Goal: Task Accomplishment & Management: Use online tool/utility

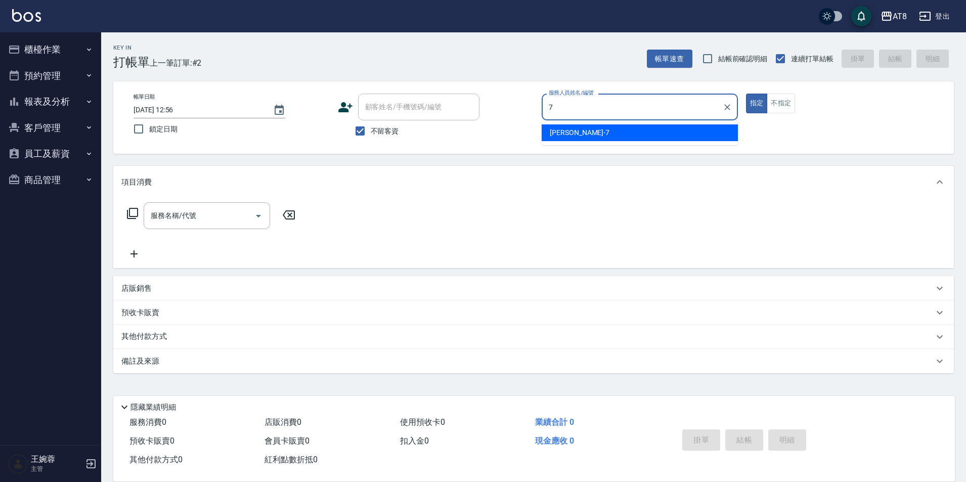
type input "[PERSON_NAME]-7"
type button "true"
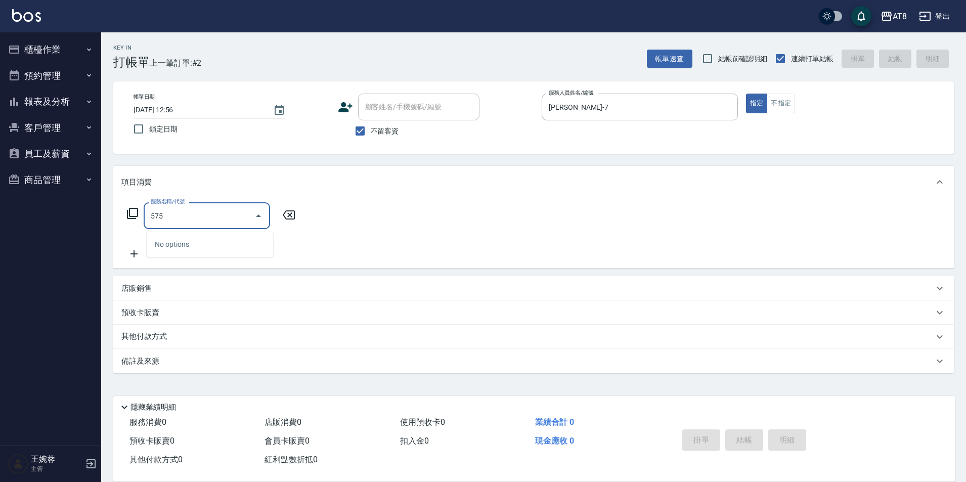
type input "5750"
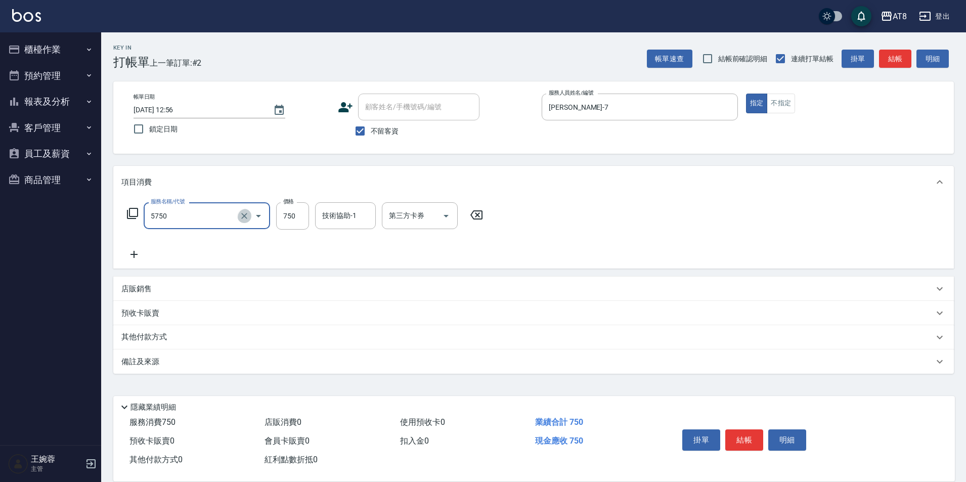
click at [242, 221] on icon "Clear" at bounding box center [244, 216] width 10 height 10
type input "酵素護髮(51000)"
type input "700"
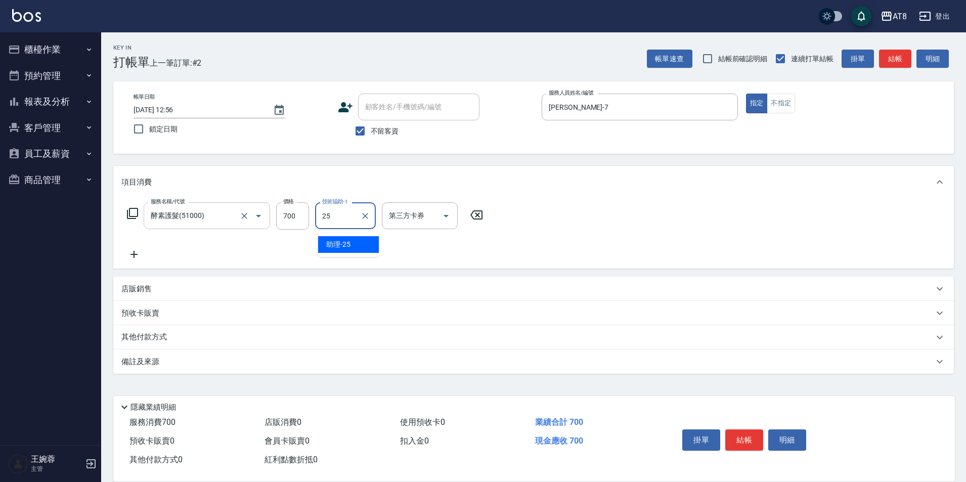
type input "助理-25"
click at [754, 429] on button "結帳" at bounding box center [744, 439] width 38 height 21
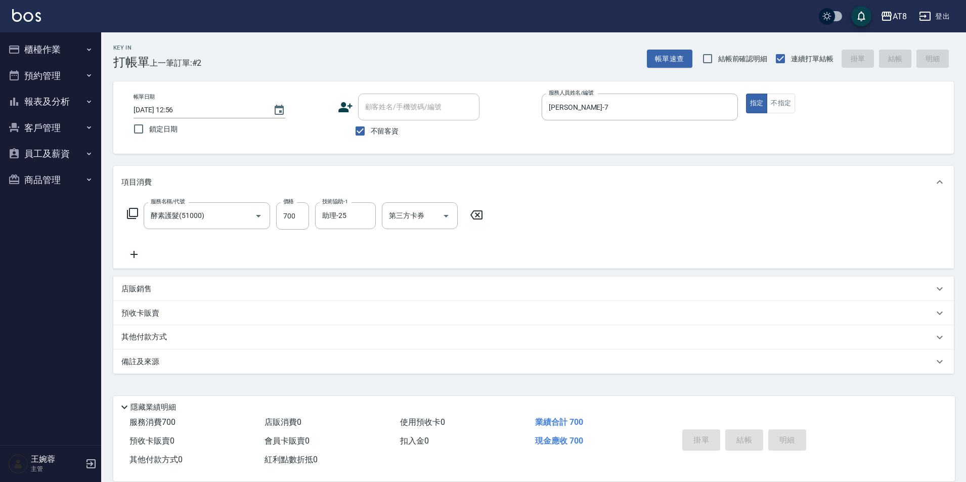
type input "[DATE] 14:11"
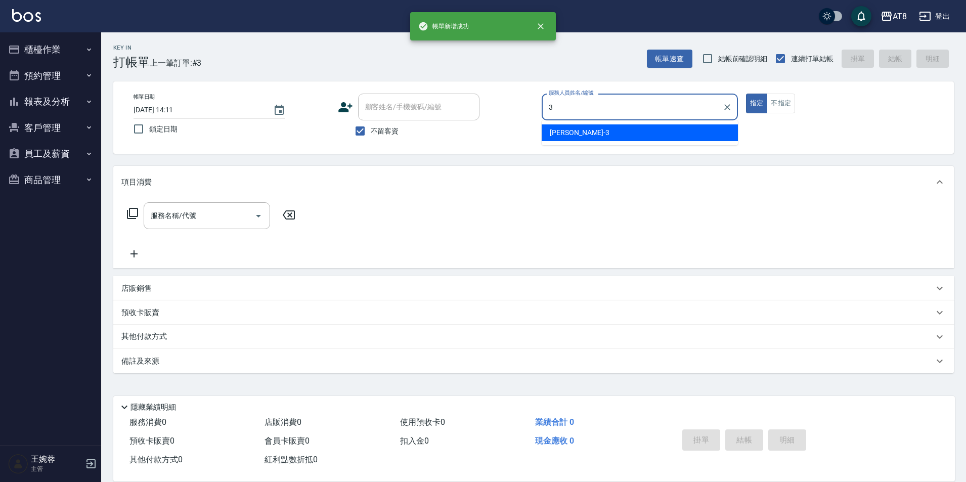
type input "[PERSON_NAME]-3"
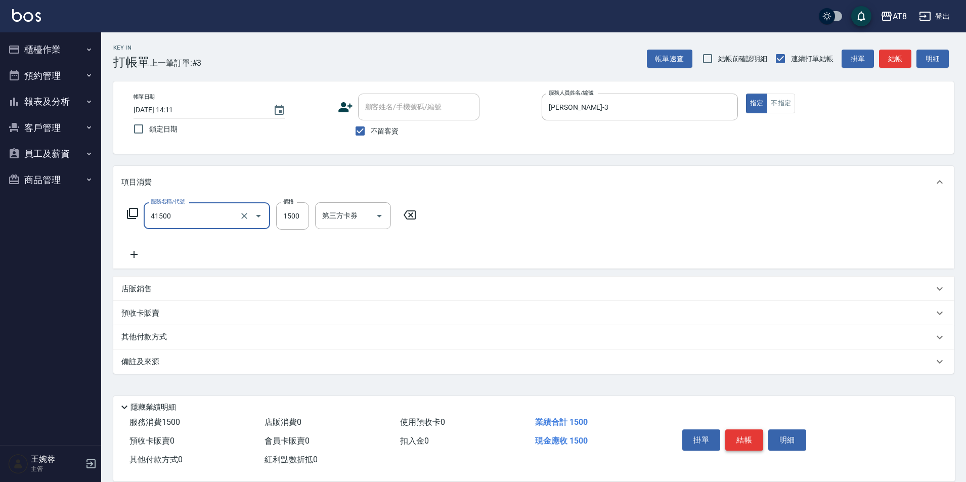
type input "染髮(41500)"
click at [751, 429] on button "結帳" at bounding box center [744, 439] width 38 height 21
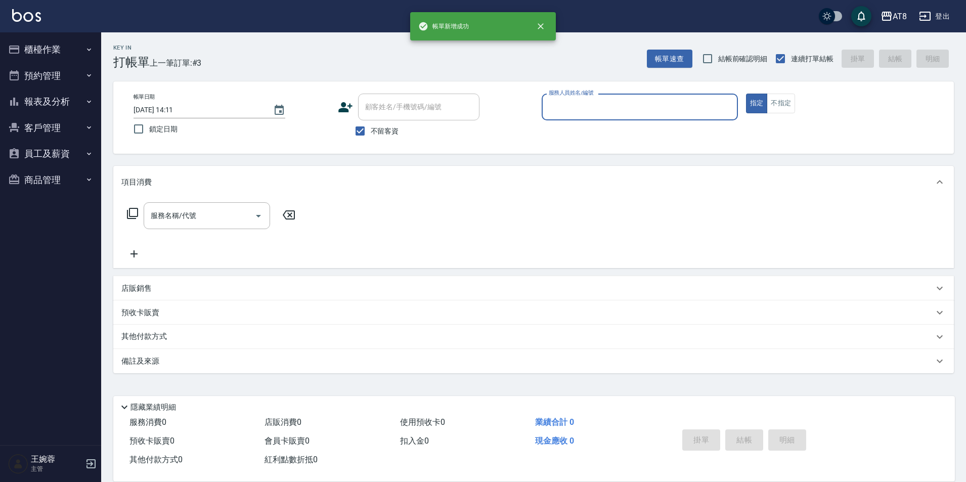
scroll to position [5, 0]
type input "[PERSON_NAME]-7"
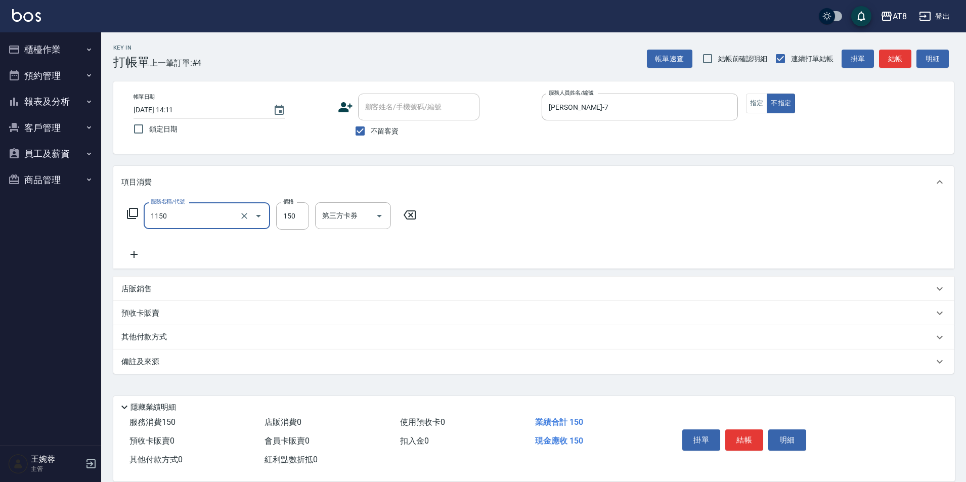
type input "洗髮(1150)"
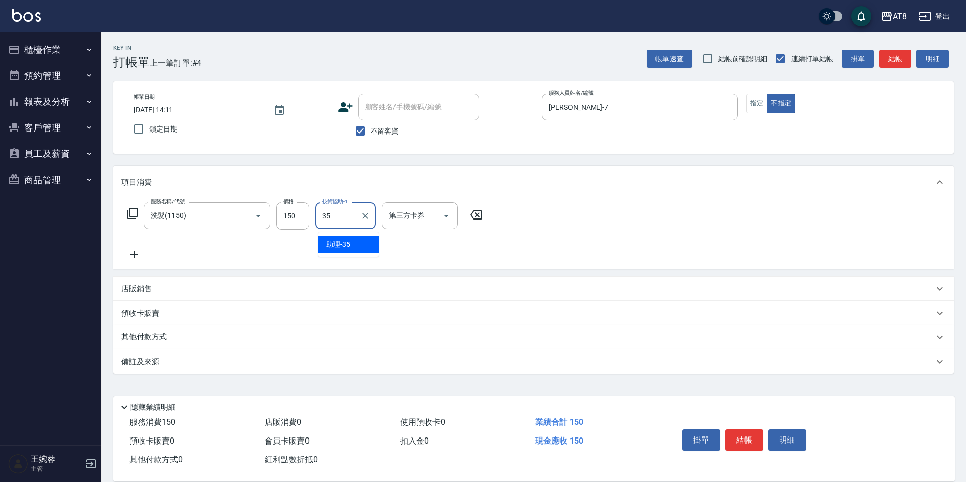
type input "助理-35"
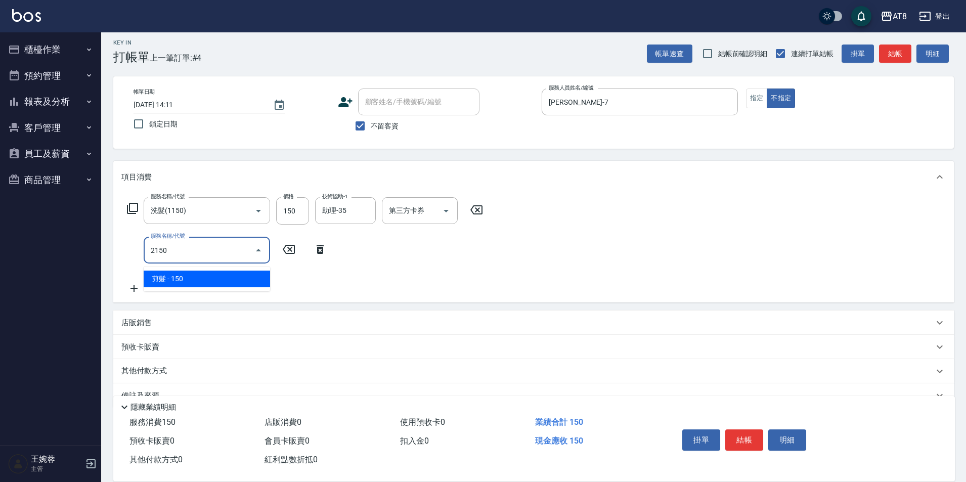
type input "剪髮(2150)"
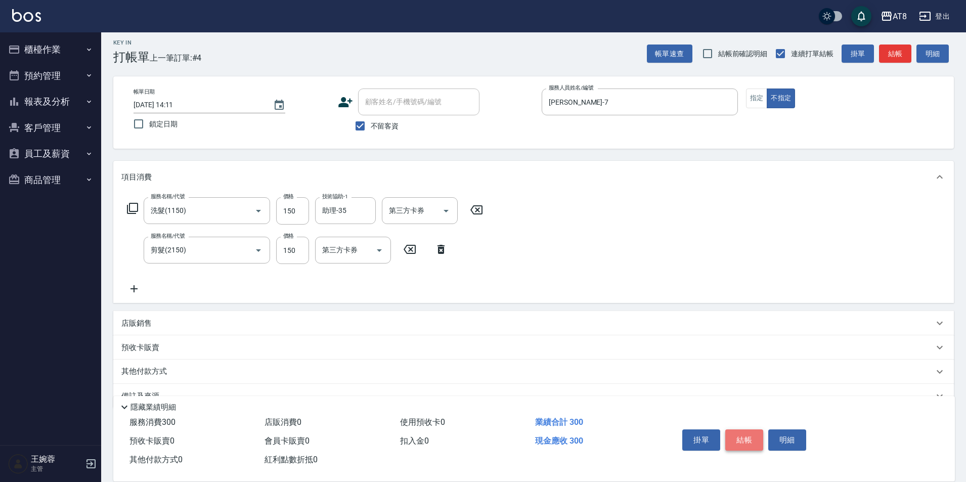
click at [755, 436] on button "結帳" at bounding box center [744, 439] width 38 height 21
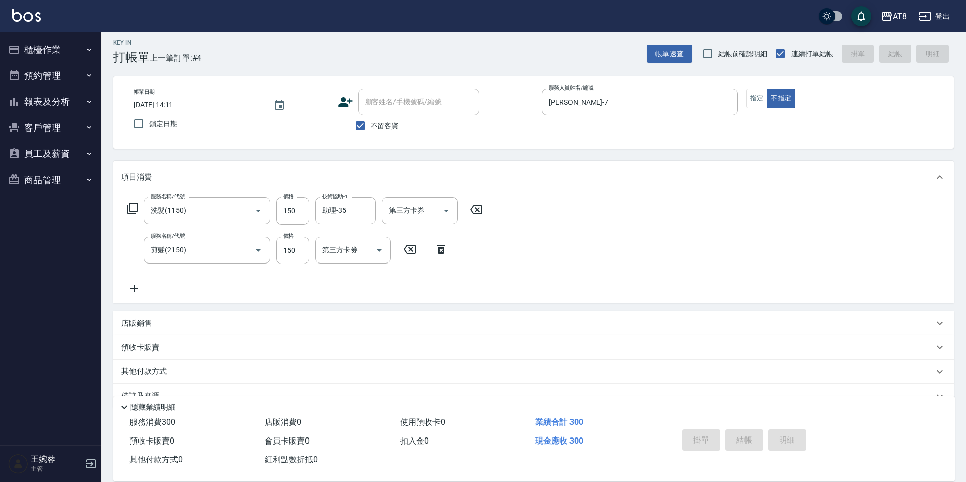
type input "[DATE] 14:12"
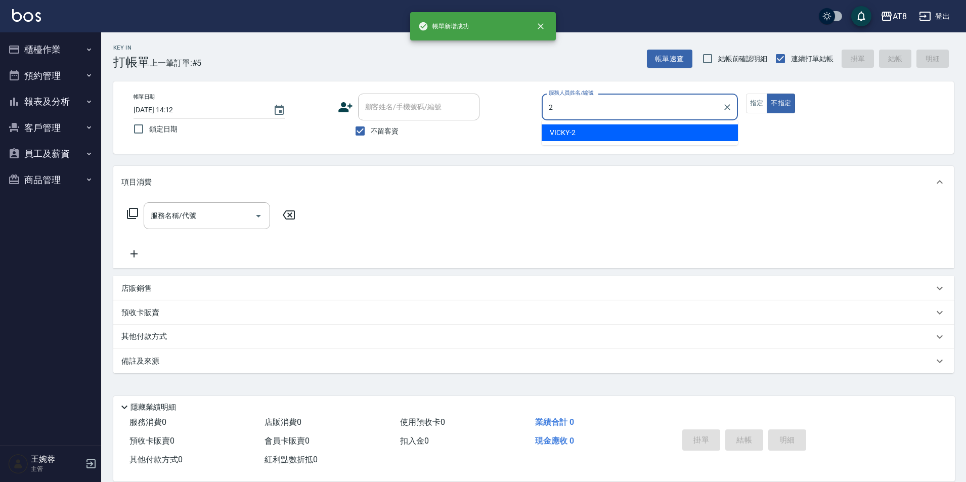
type input "VICKY-2"
type button "false"
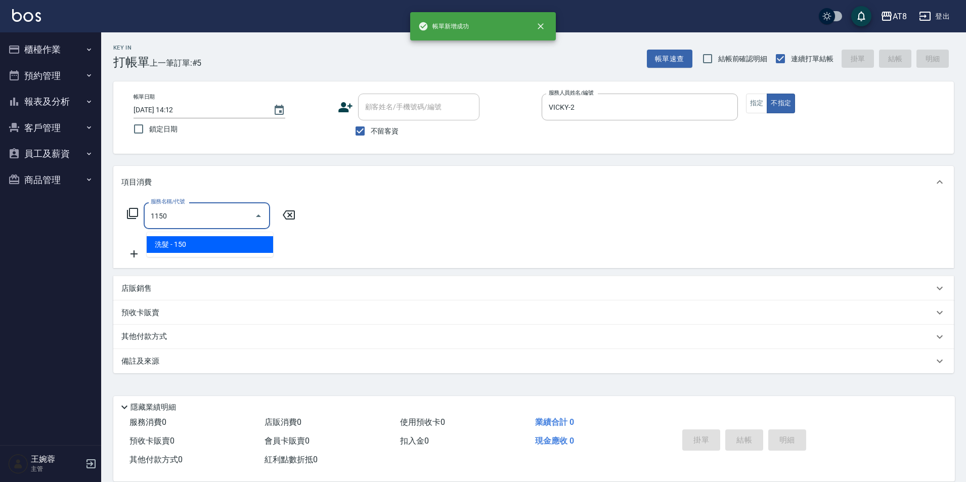
type input "洗髮(1150)"
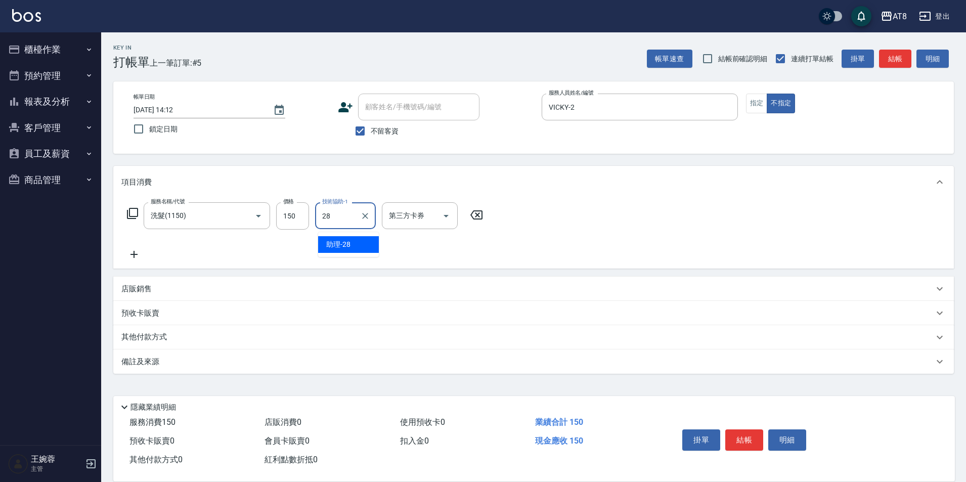
type input "助理-28"
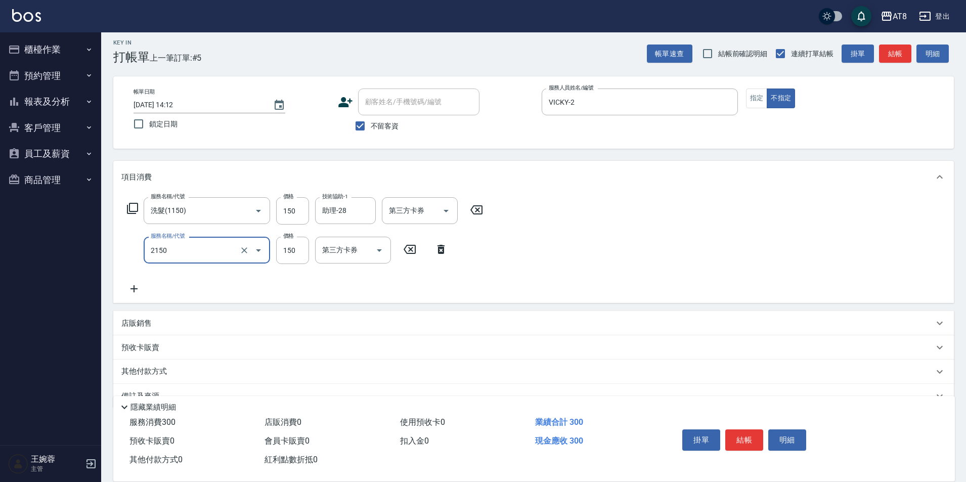
type input "剪髮(2150)"
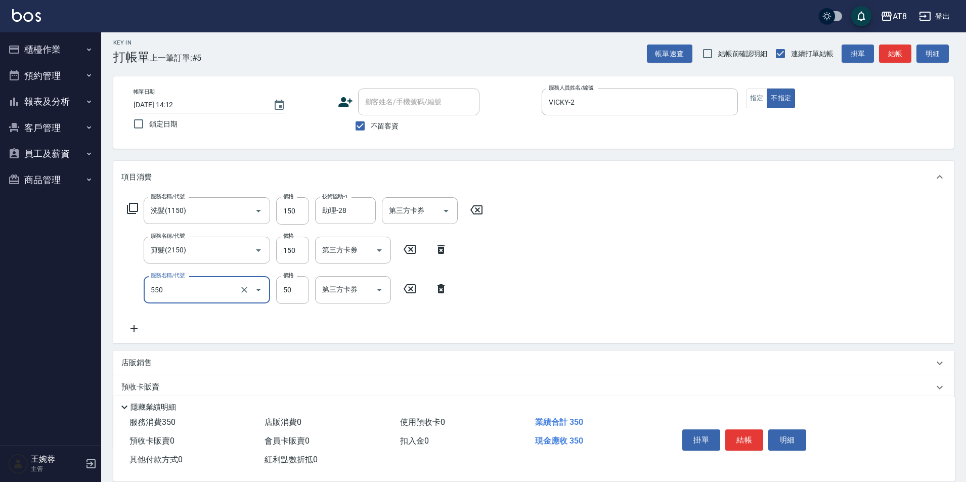
type input "精油或深層(550)"
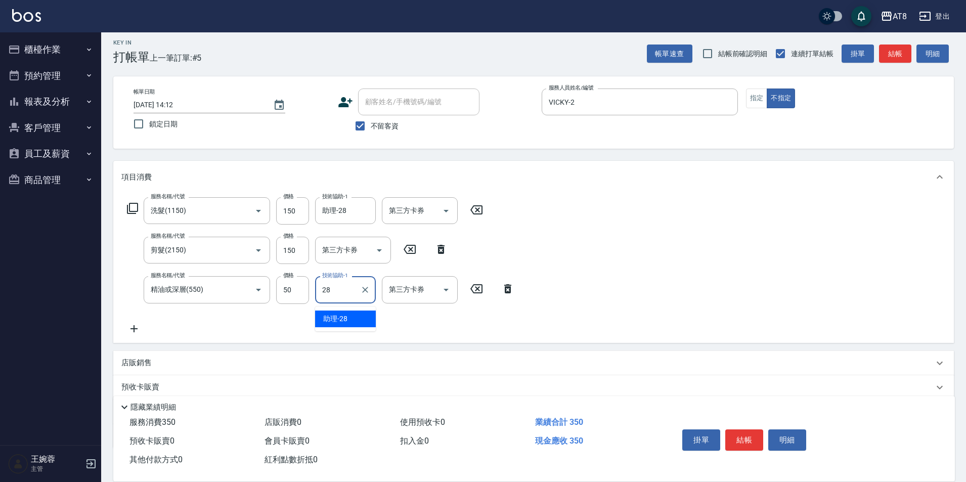
type input "助理-28"
click at [753, 432] on button "結帳" at bounding box center [744, 439] width 38 height 21
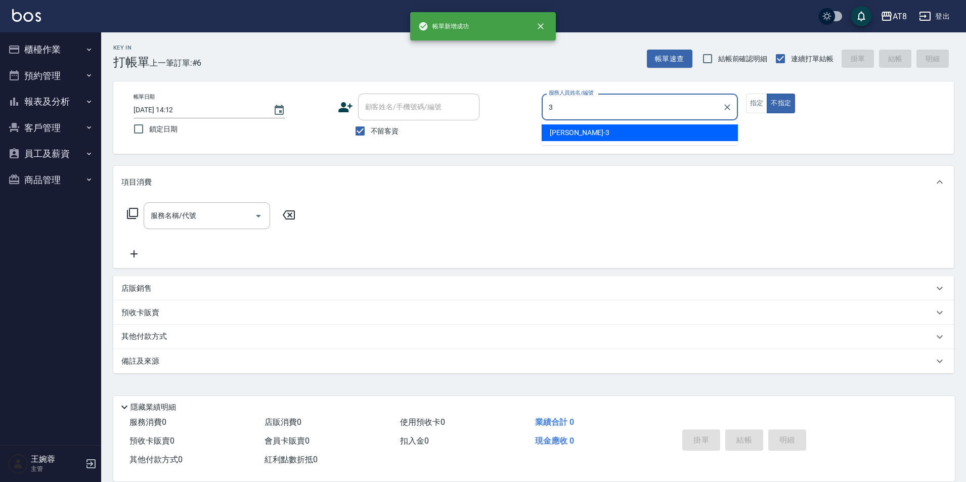
type input "[PERSON_NAME]-3"
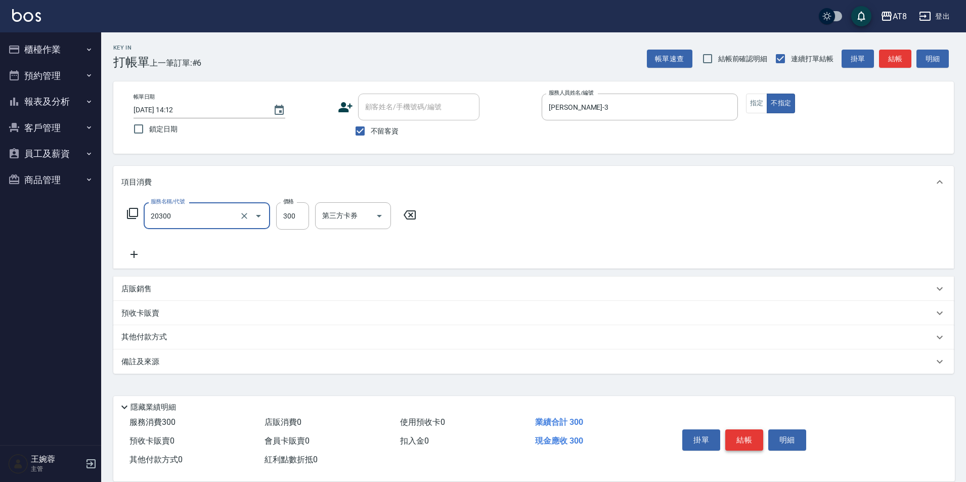
type input "入金剪髮300(20300)"
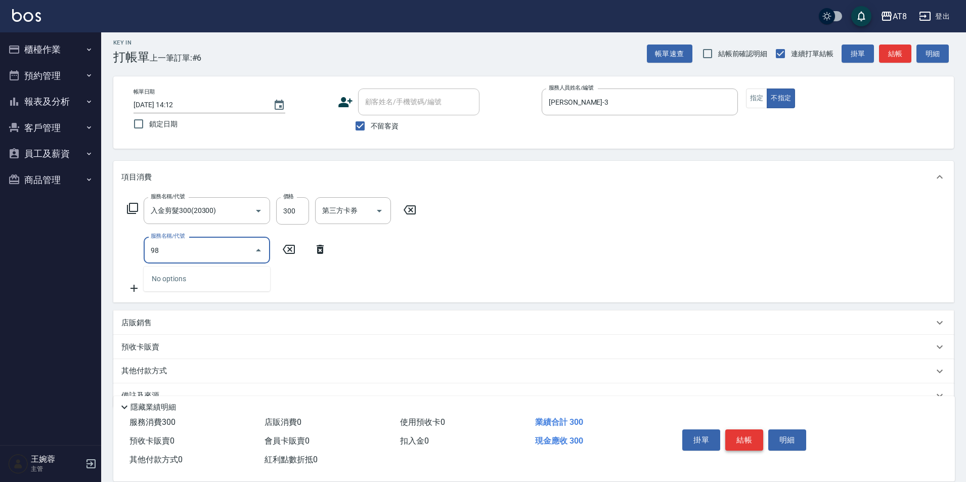
type input "9"
type input "頂級豪華3(803)"
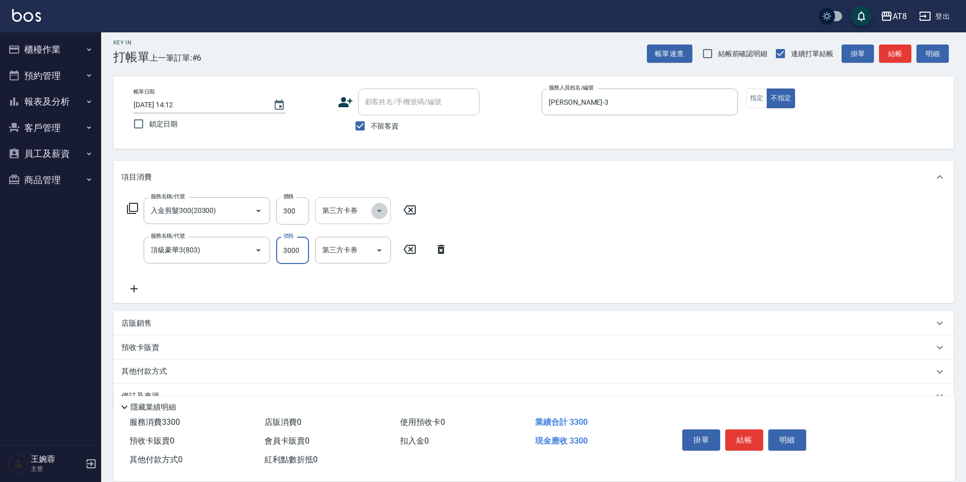
click at [385, 216] on icon "Open" at bounding box center [379, 211] width 12 height 12
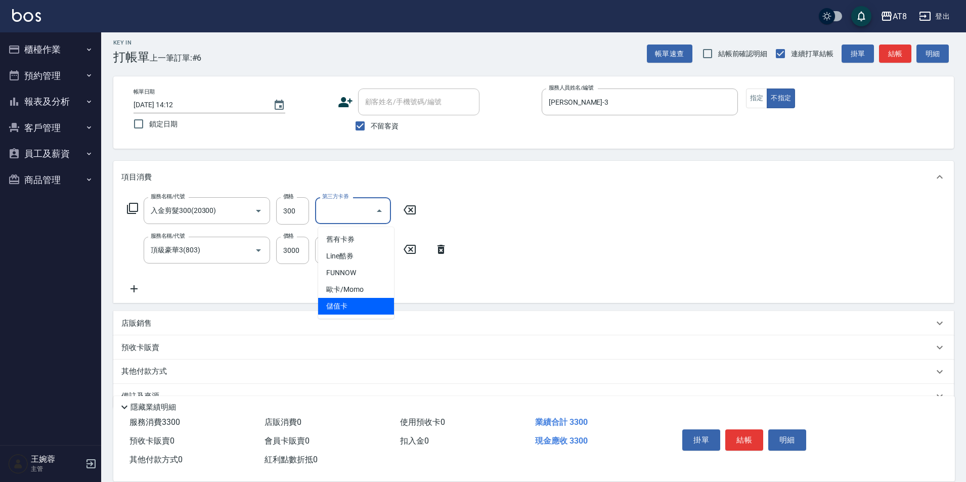
click at [380, 303] on span "儲值卡" at bounding box center [356, 306] width 76 height 17
type input "儲值卡"
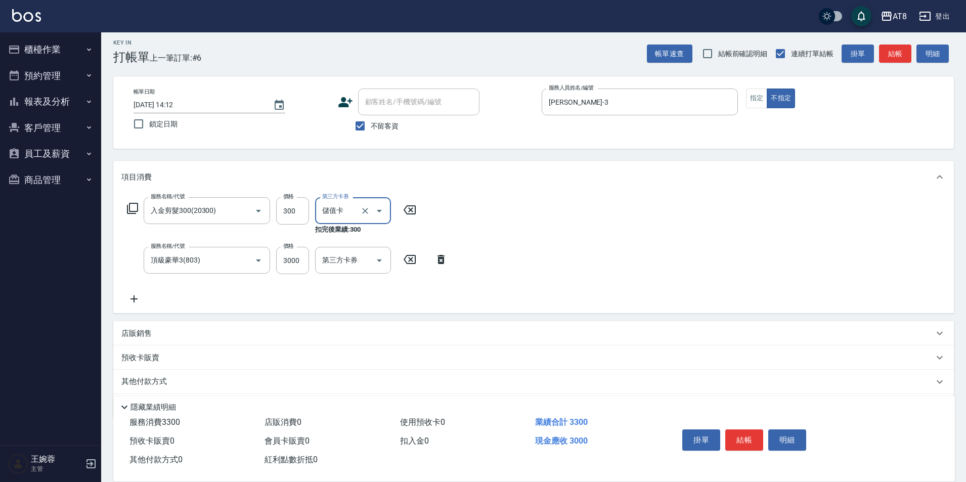
click at [746, 429] on button "結帳" at bounding box center [744, 439] width 38 height 21
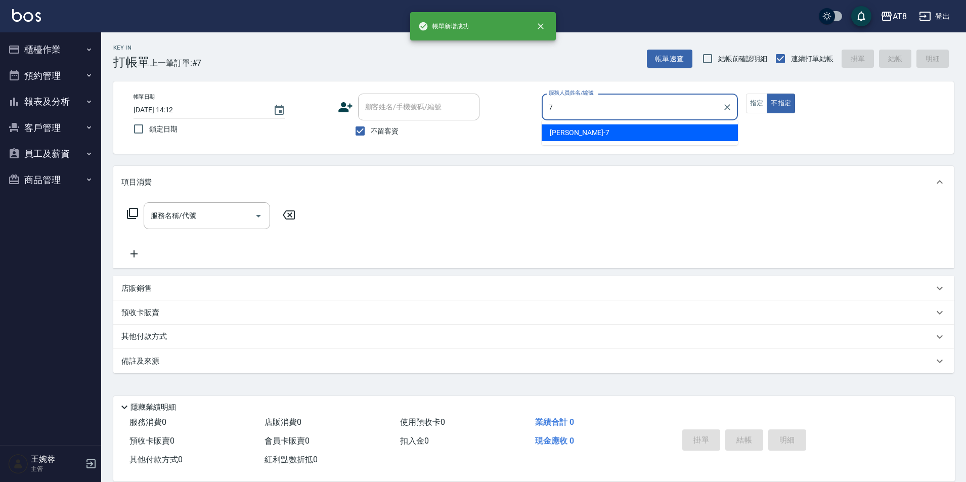
type input "[PERSON_NAME]-7"
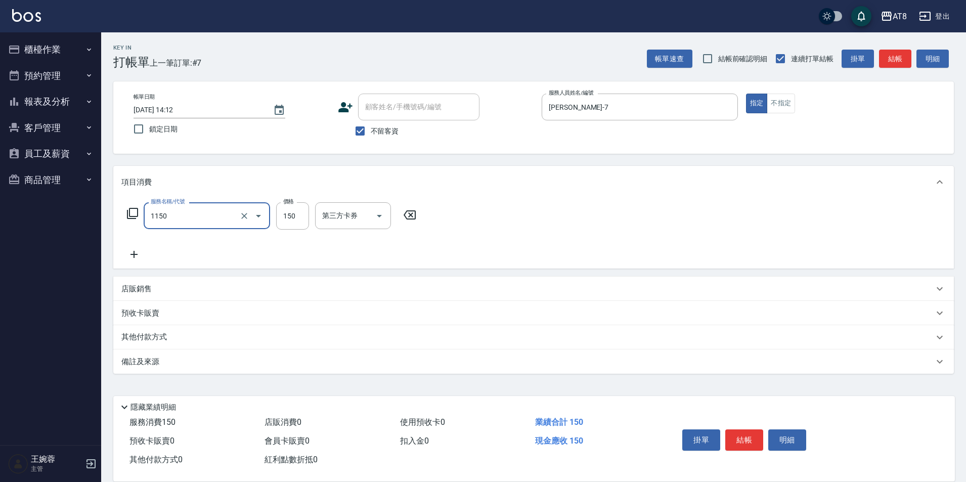
type input "洗髮(1150)"
type input "助理-28"
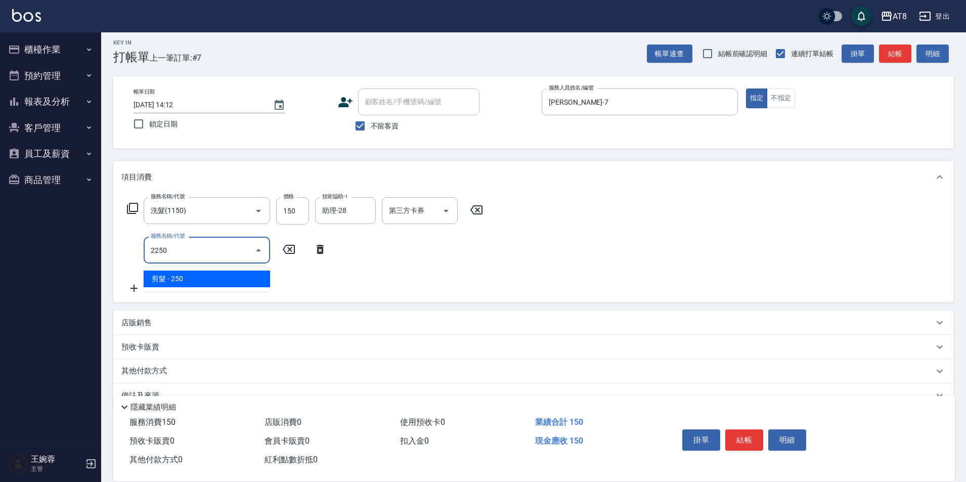
type input "剪髮(2250)"
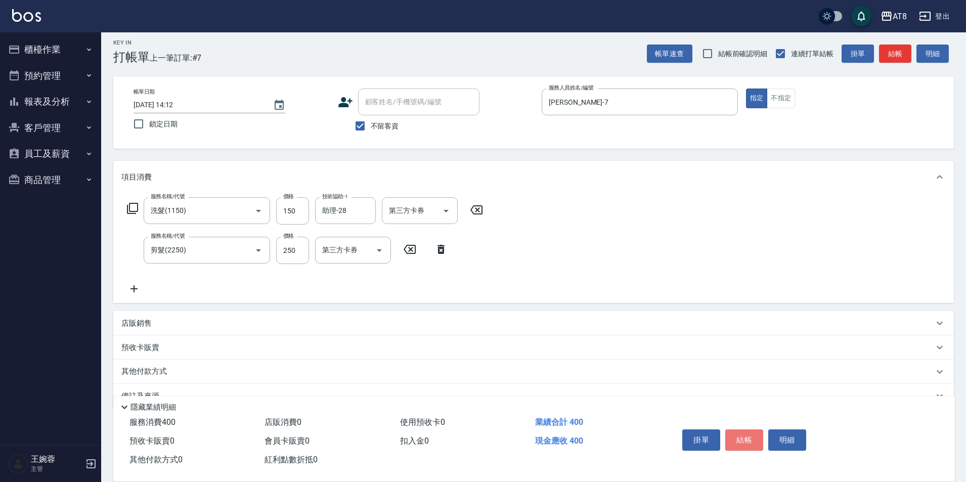
click at [746, 429] on button "結帳" at bounding box center [744, 439] width 38 height 21
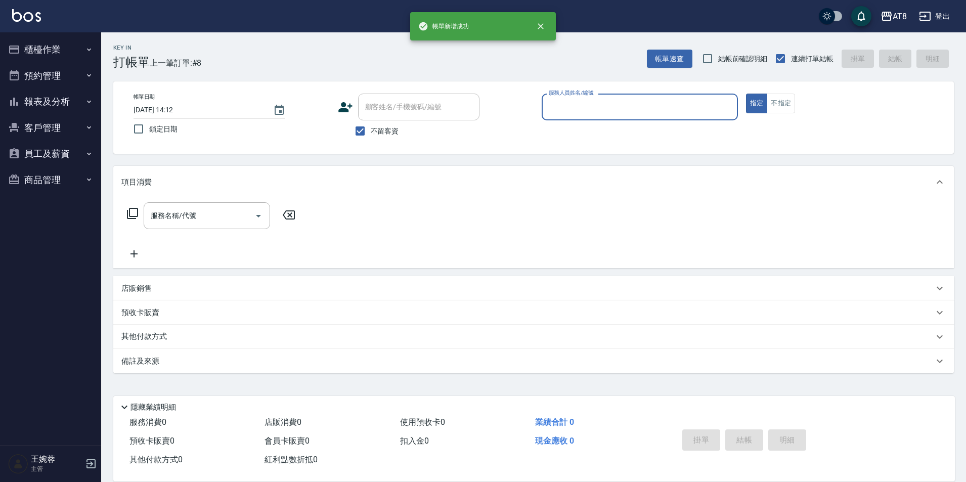
click at [38, 38] on button "櫃檯作業" at bounding box center [50, 49] width 93 height 26
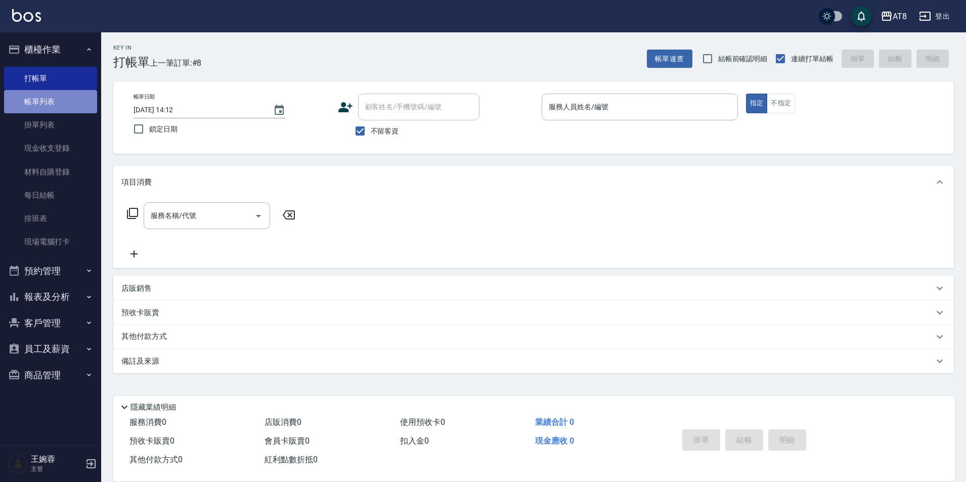
click at [47, 105] on link "帳單列表" at bounding box center [50, 101] width 93 height 23
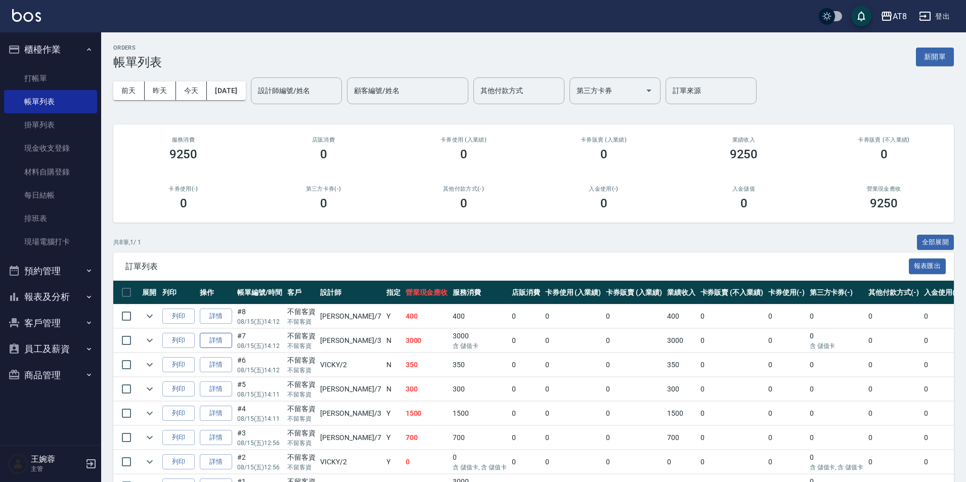
click at [225, 349] on link "詳情" at bounding box center [216, 341] width 32 height 16
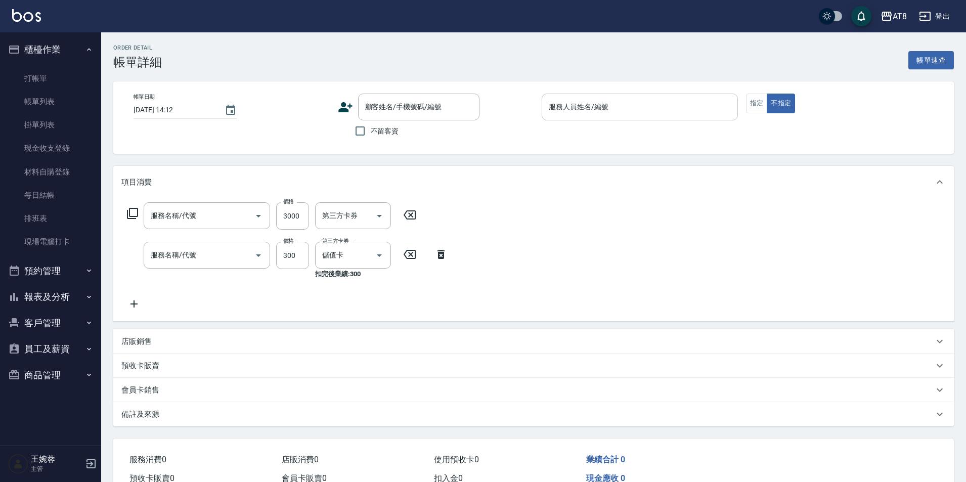
checkbox input "true"
type input "[PERSON_NAME]-3"
type input "頂級豪華3(803)"
type input "入金剪髮300(20300)"
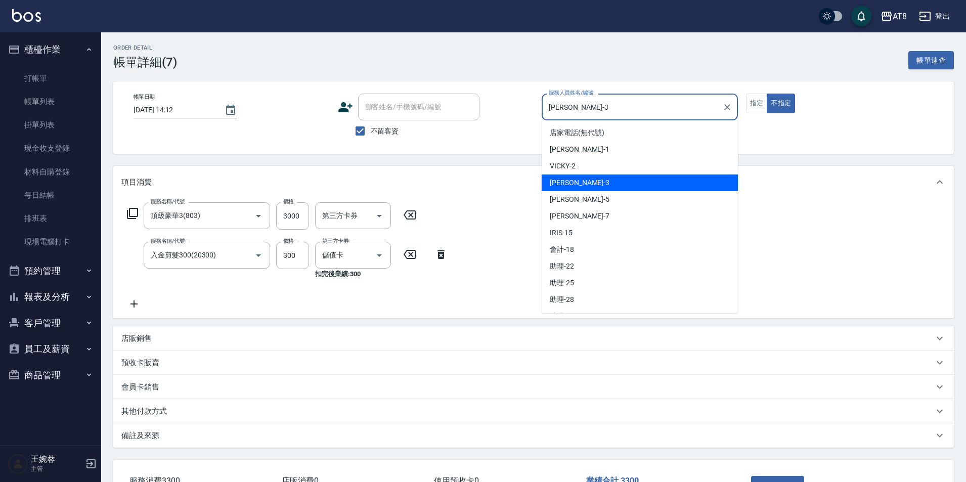
click at [645, 107] on input "[PERSON_NAME]-3" at bounding box center [632, 107] width 172 height 18
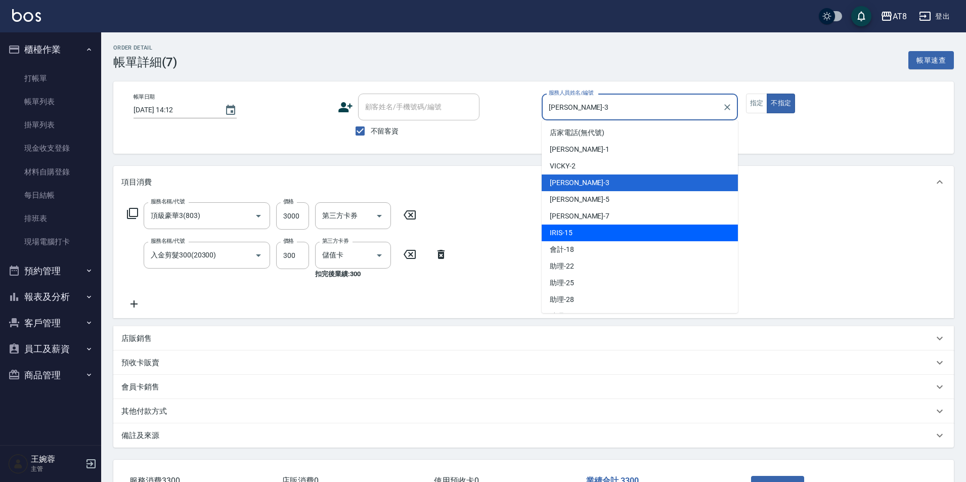
click at [626, 227] on div "IRIS -15" at bounding box center [640, 233] width 196 height 17
type input "IRIS-15"
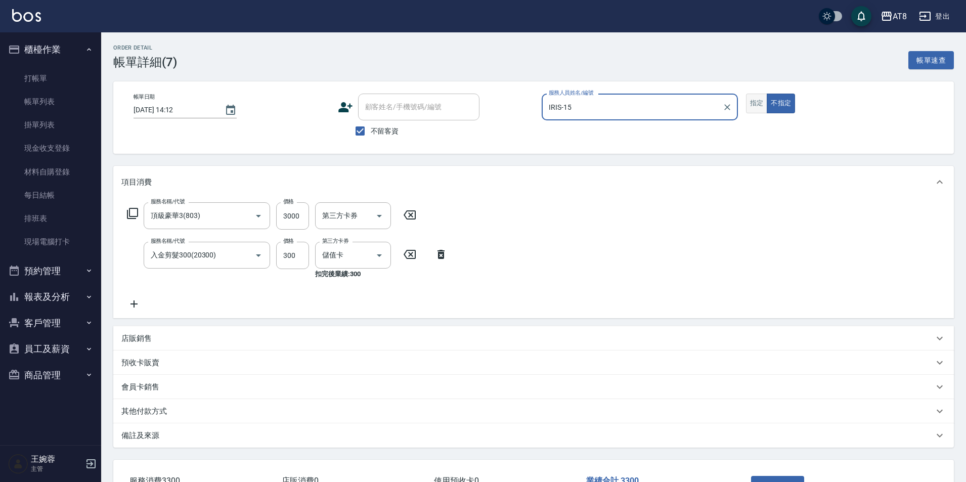
click at [768, 108] on button "指定" at bounding box center [757, 104] width 22 height 20
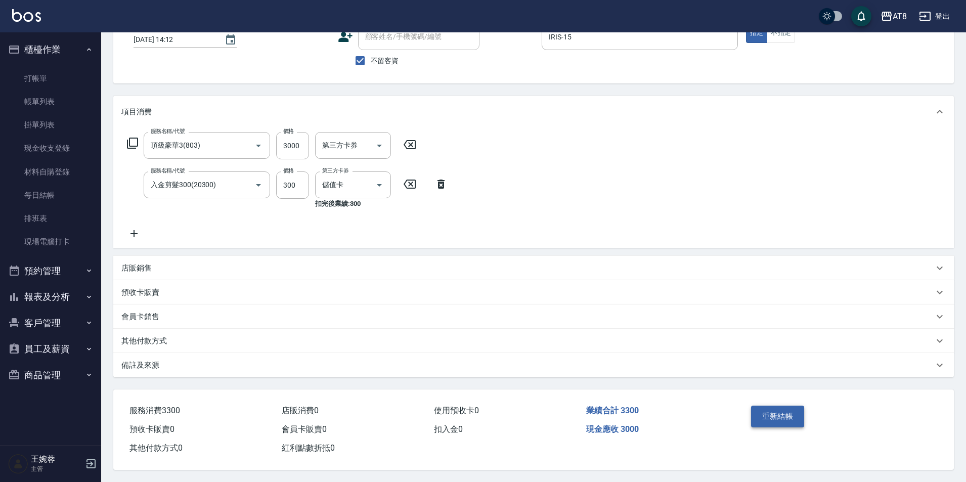
click at [765, 409] on button "重新結帳" at bounding box center [778, 416] width 54 height 21
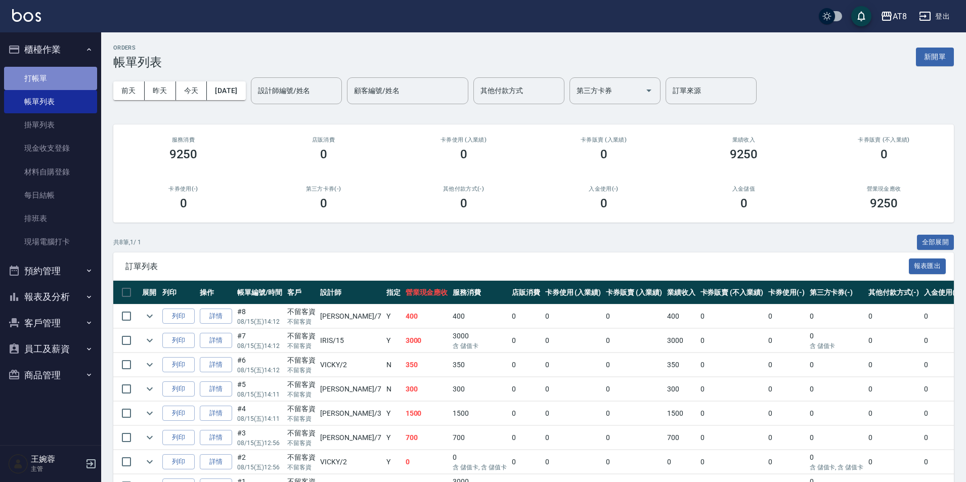
click at [40, 83] on link "打帳單" at bounding box center [50, 78] width 93 height 23
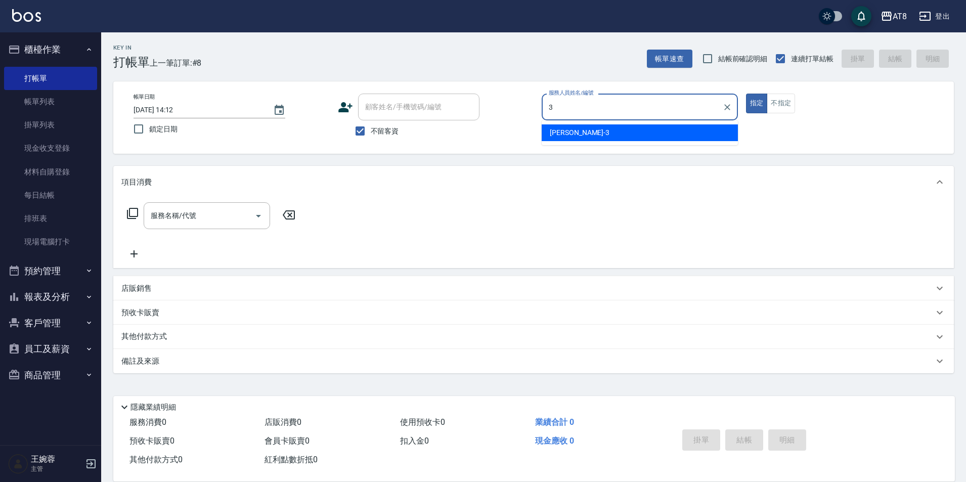
type input "[PERSON_NAME]-3"
type button "true"
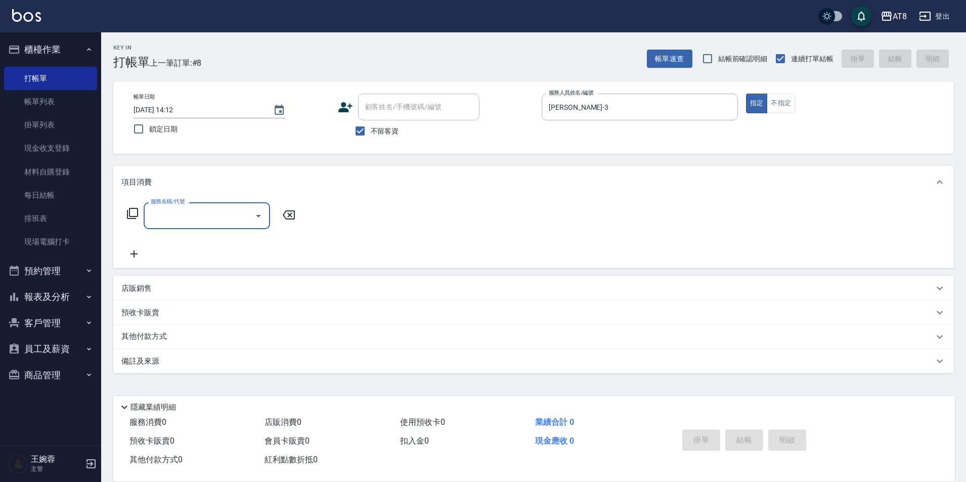
type input "8"
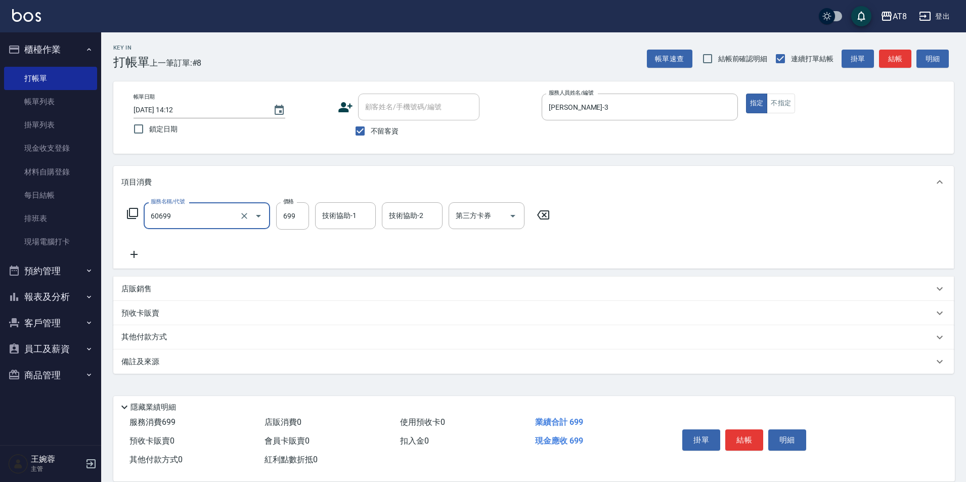
type input "入金SPA699(60699)"
type input "助理-25"
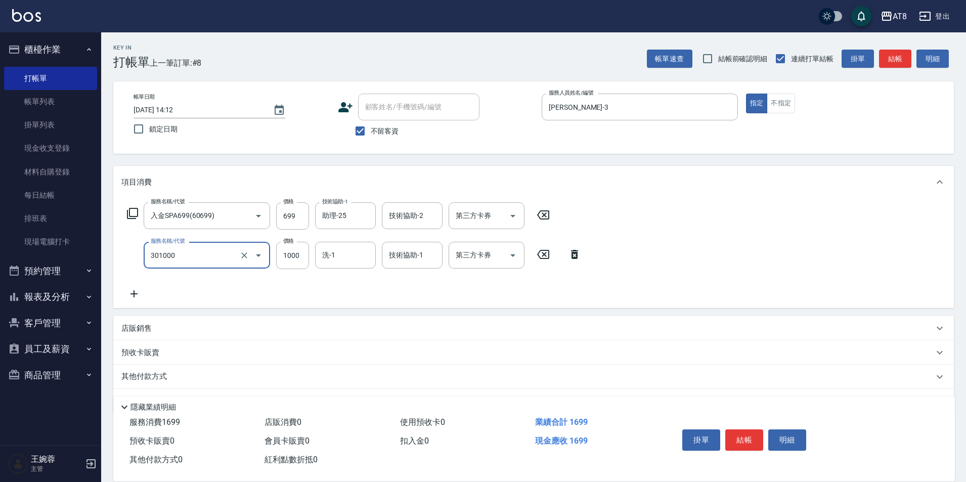
type input "入金燙髮1000(301000)"
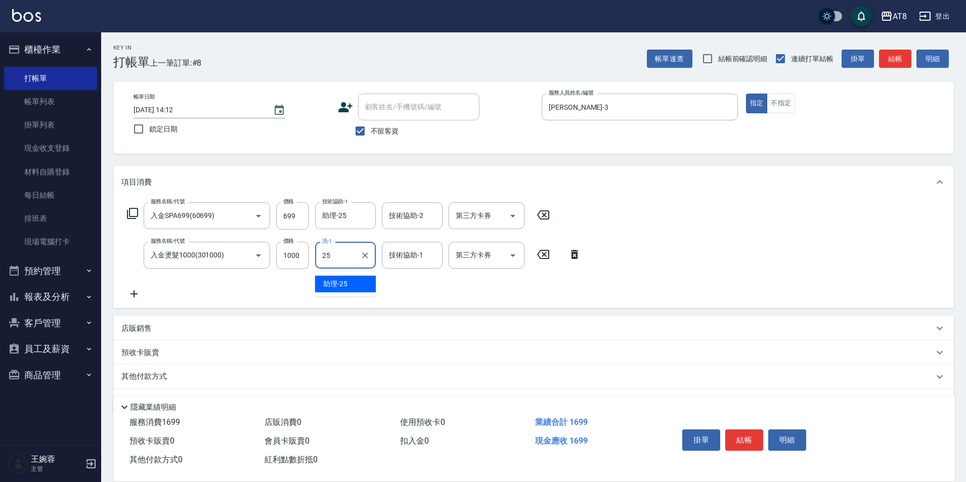
type input "助理-25"
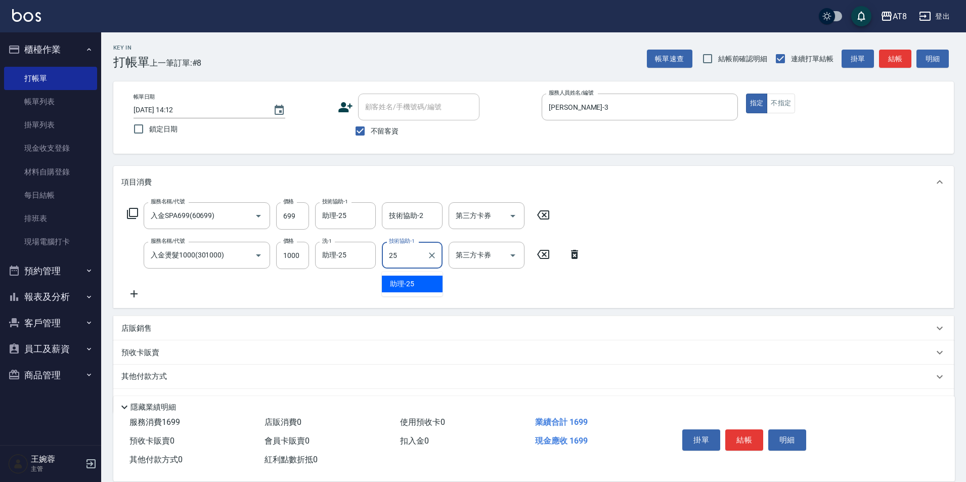
type input "助理-25"
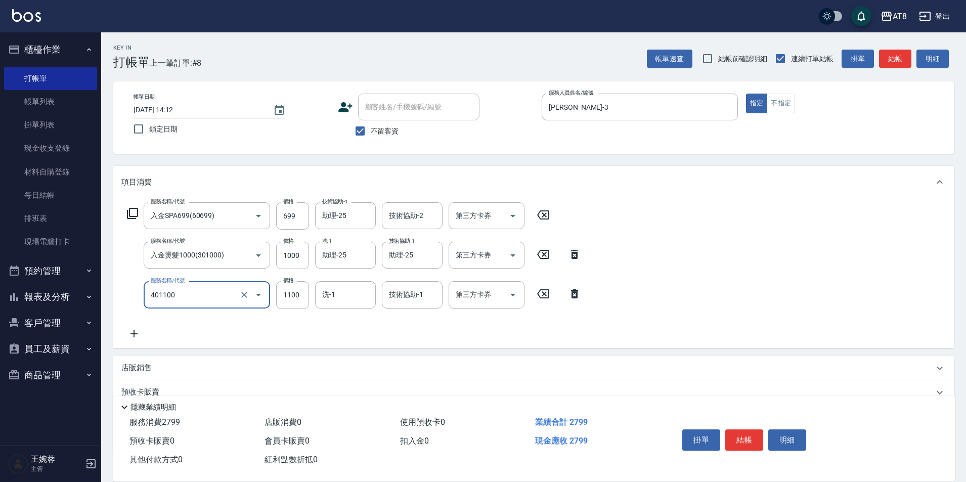
type input "入金染髮1100(401100)"
type input "1101"
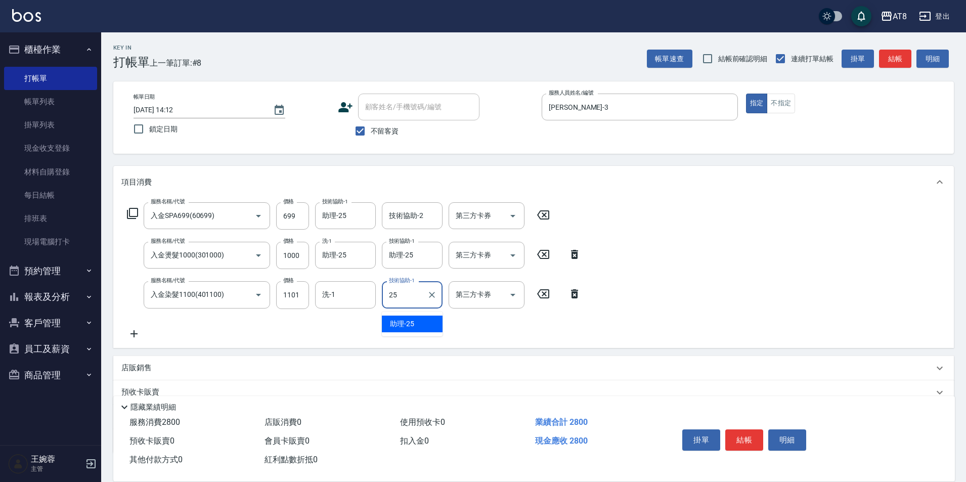
type input "助理-25"
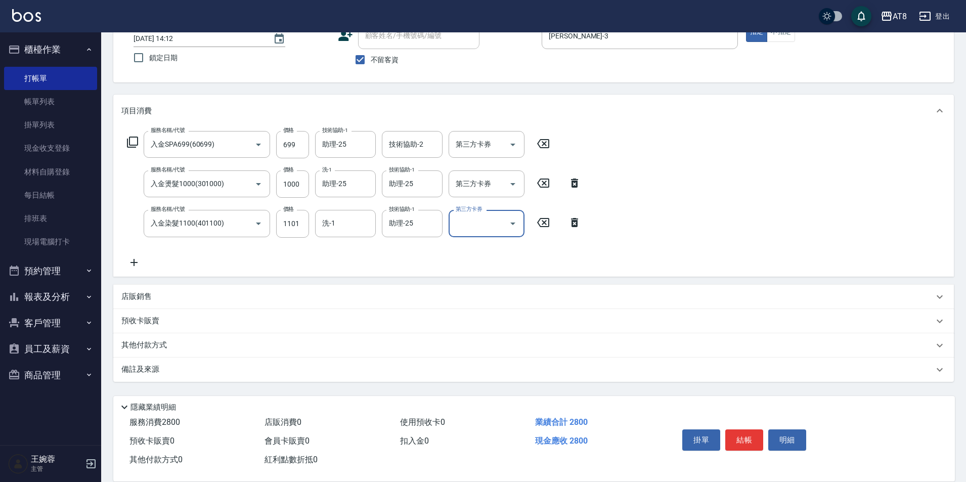
scroll to position [85, 0]
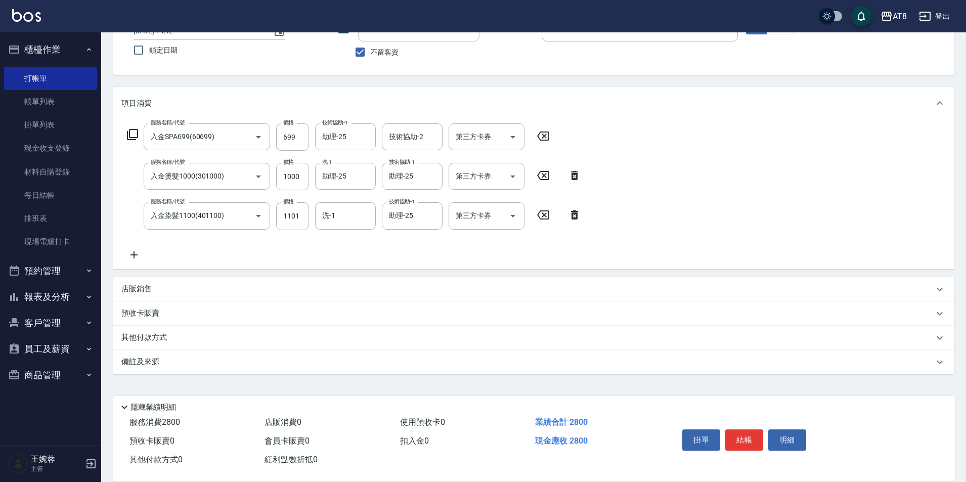
click at [124, 278] on div "店販銷售" at bounding box center [533, 289] width 841 height 24
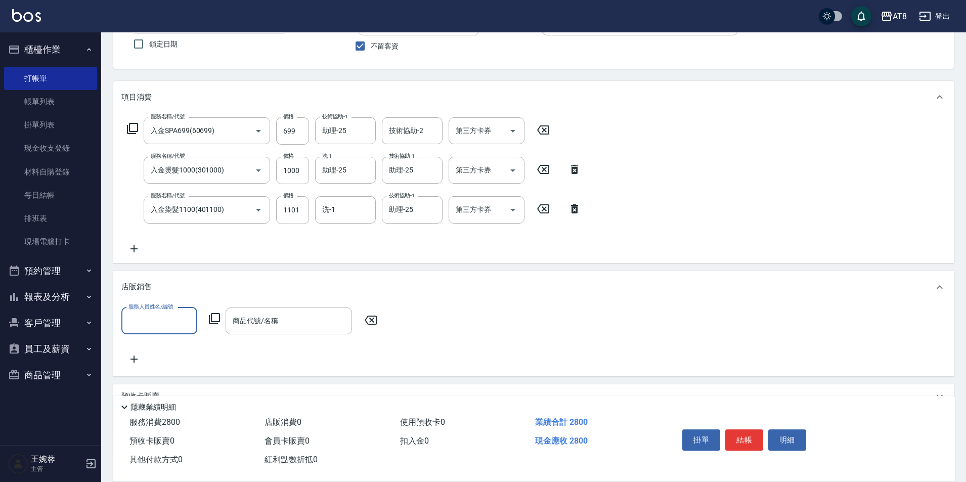
scroll to position [0, 0]
type input "[PERSON_NAME]-3"
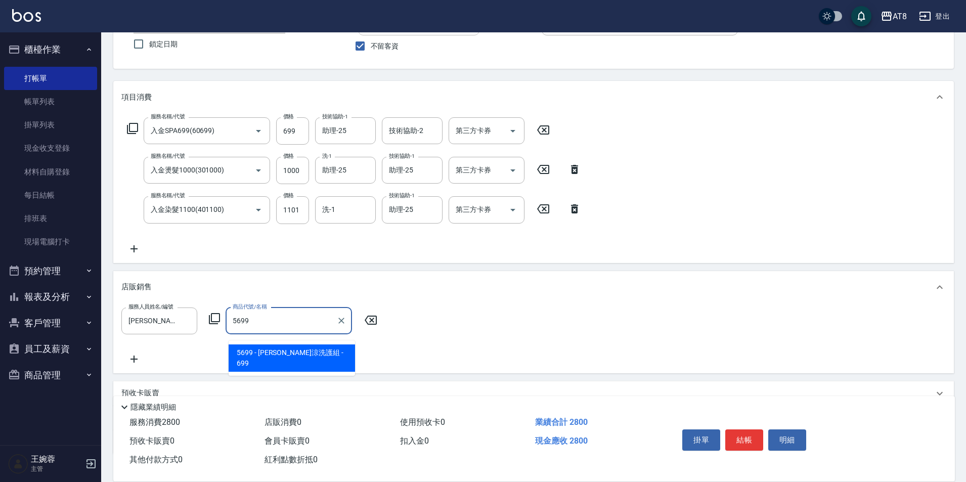
type input "[PERSON_NAME]涼洗護組"
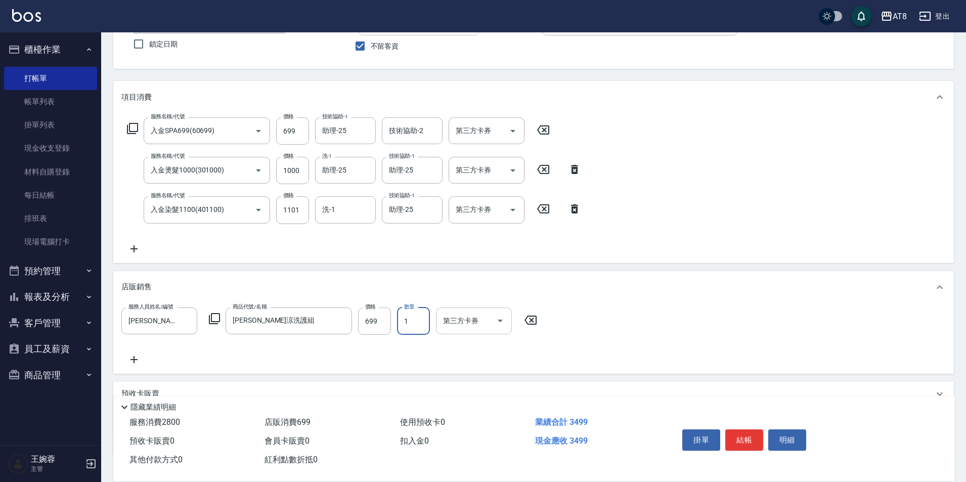
click at [500, 327] on icon "Open" at bounding box center [500, 321] width 12 height 12
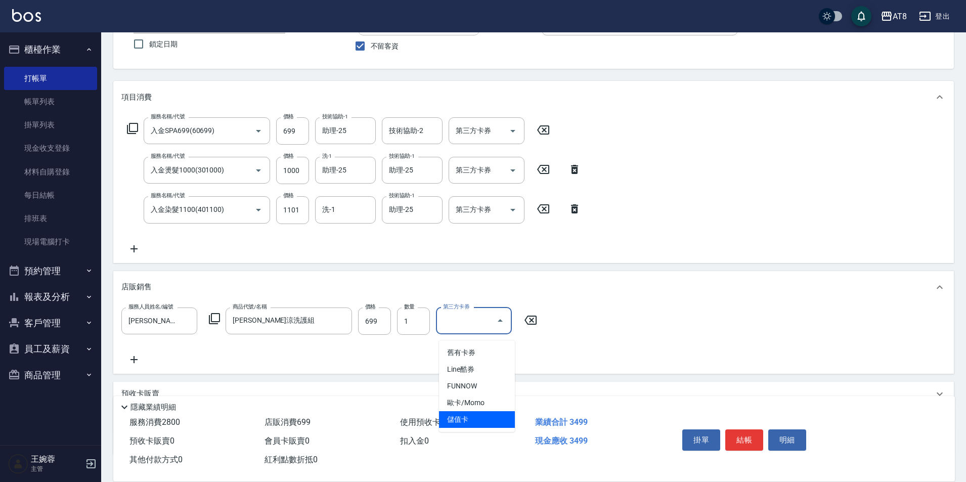
click at [488, 420] on span "儲值卡" at bounding box center [477, 419] width 76 height 17
type input "儲值卡"
click at [512, 216] on icon "Open" at bounding box center [513, 210] width 12 height 12
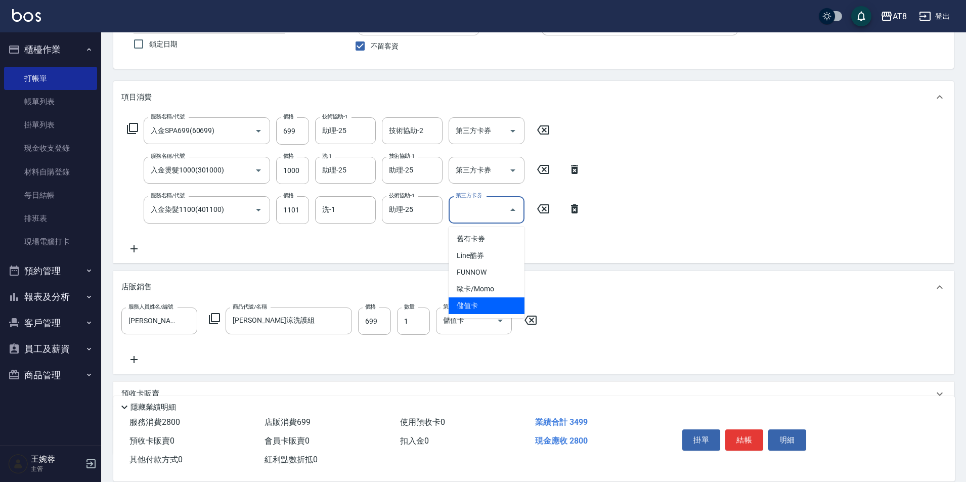
click at [509, 301] on span "儲值卡" at bounding box center [487, 305] width 76 height 17
type input "儲值卡"
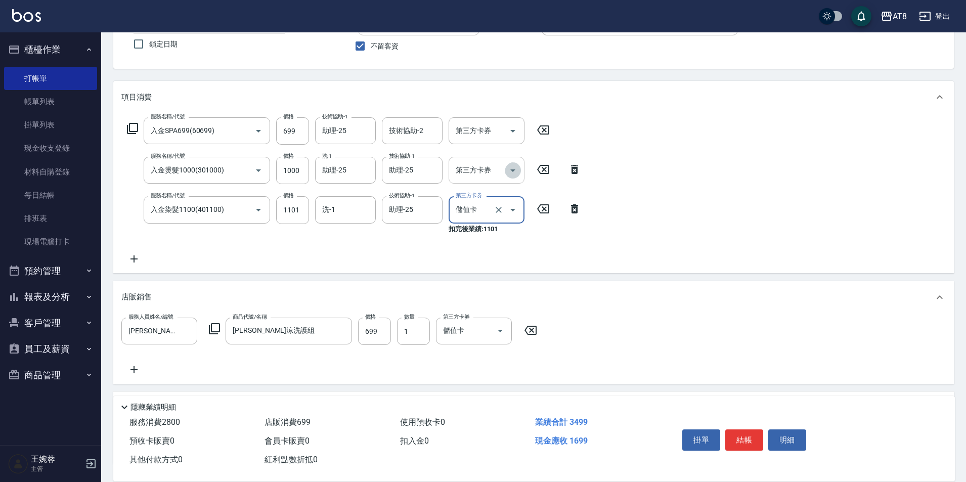
click at [511, 177] on icon "Open" at bounding box center [513, 170] width 12 height 12
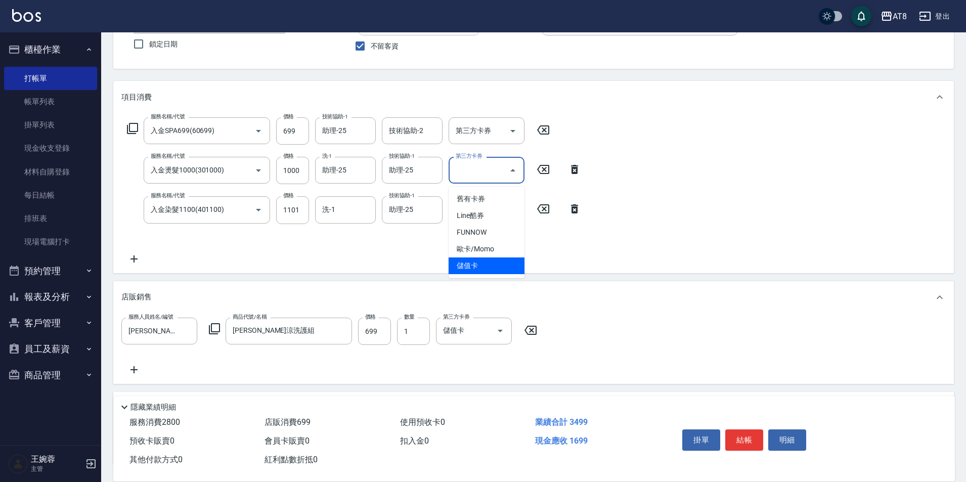
click at [498, 266] on span "儲值卡" at bounding box center [487, 265] width 76 height 17
type input "儲值卡"
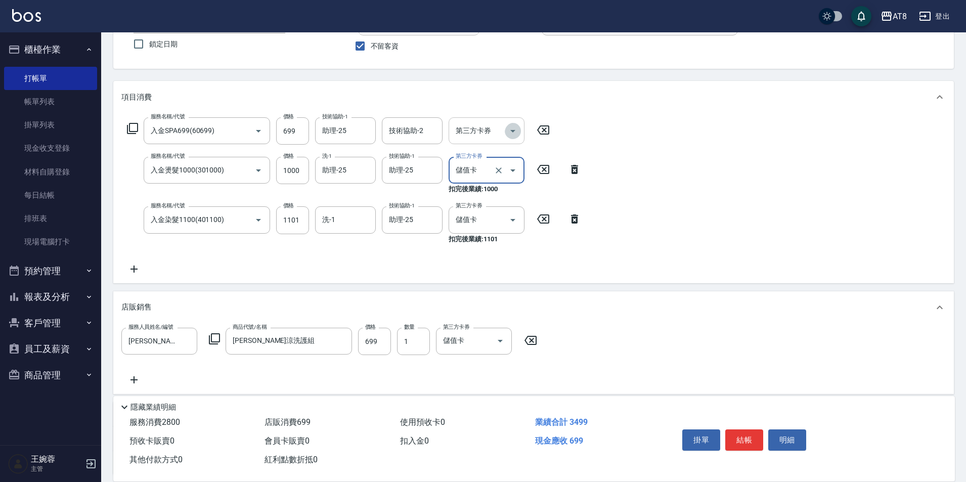
click at [519, 127] on icon "Open" at bounding box center [513, 131] width 12 height 12
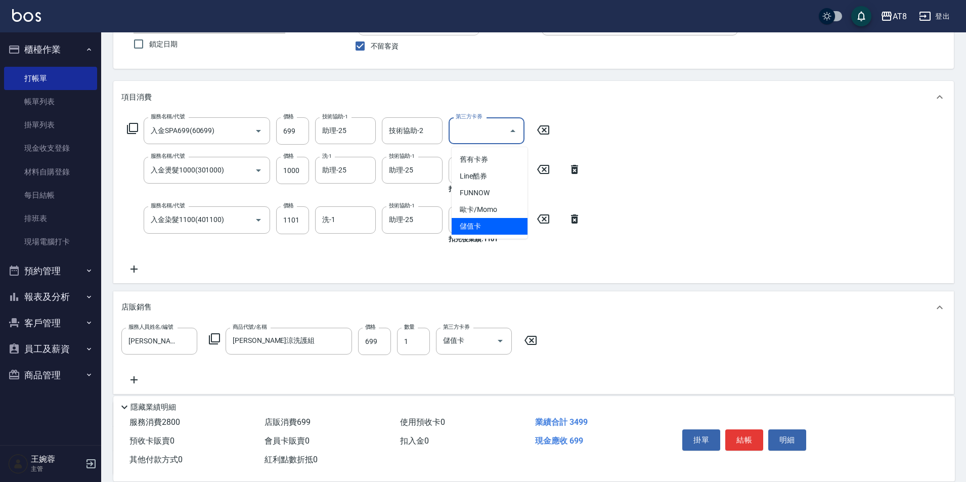
click at [503, 230] on span "儲值卡" at bounding box center [490, 226] width 76 height 17
type input "儲值卡"
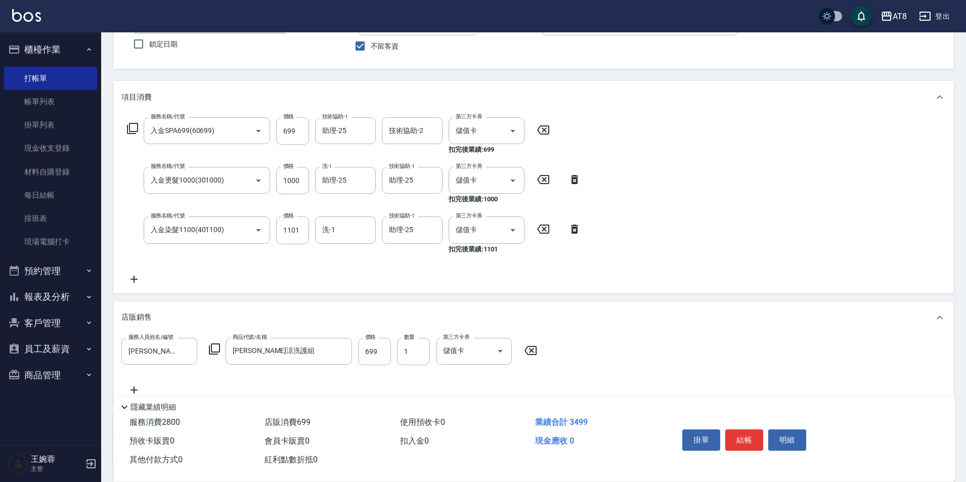
click at [137, 282] on icon at bounding box center [133, 279] width 25 height 12
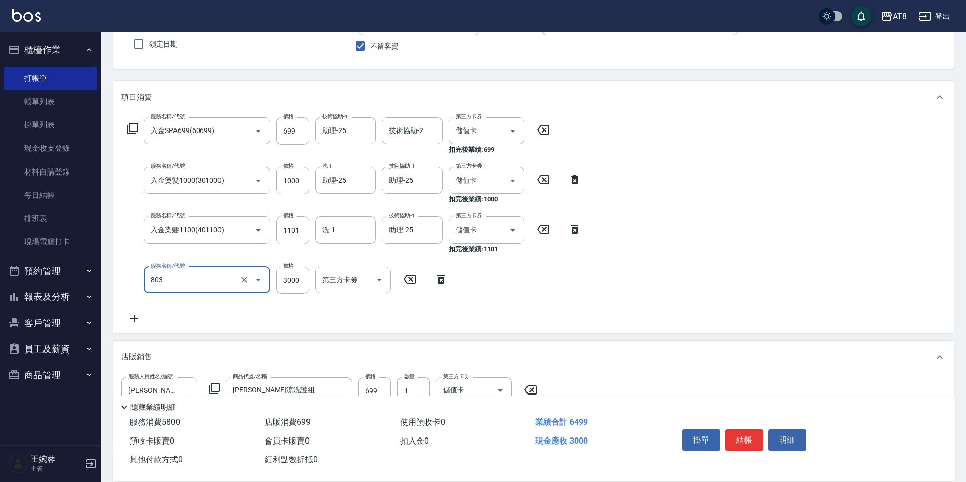
type input "頂級豪華3(803)"
click at [751, 433] on button "結帳" at bounding box center [744, 439] width 38 height 21
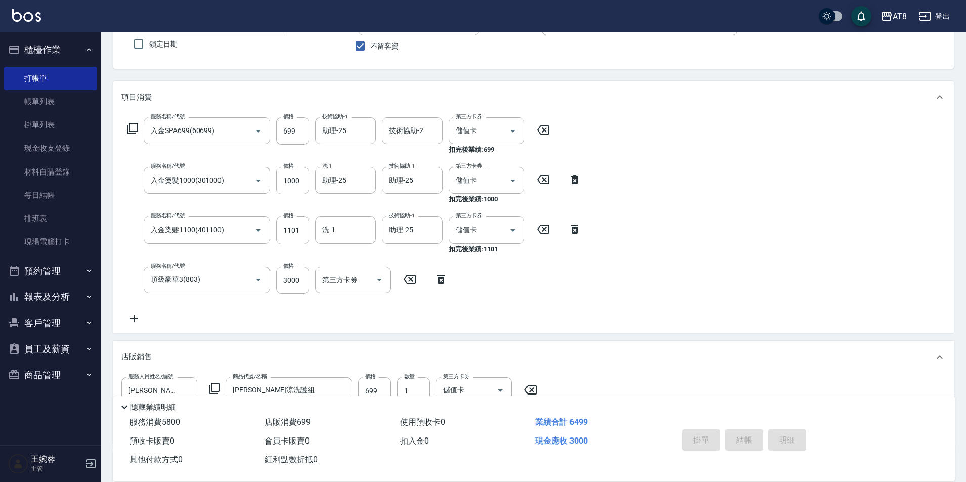
type input "[DATE] 14:13"
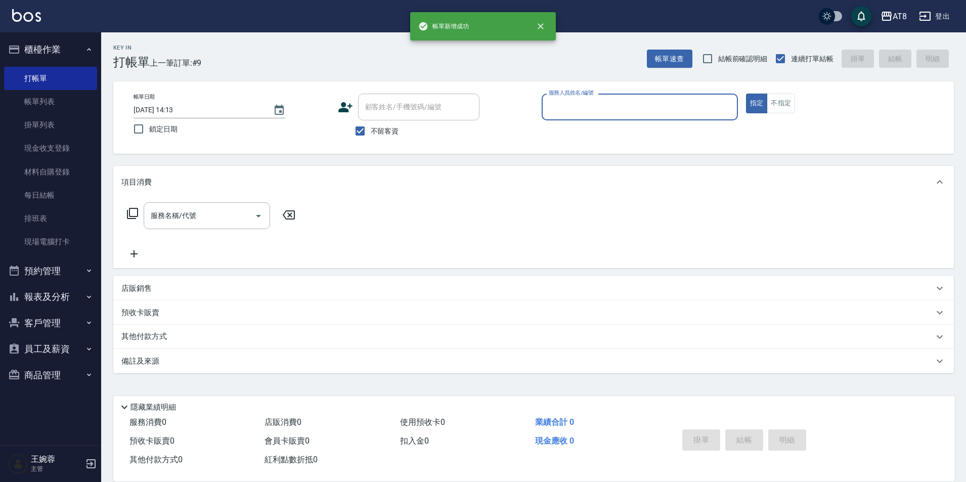
scroll to position [5, 0]
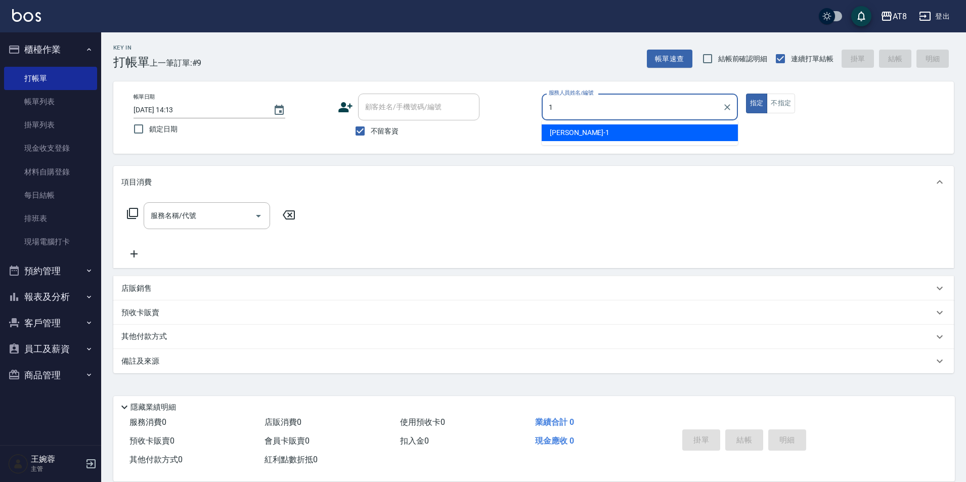
type input "YUKI-1"
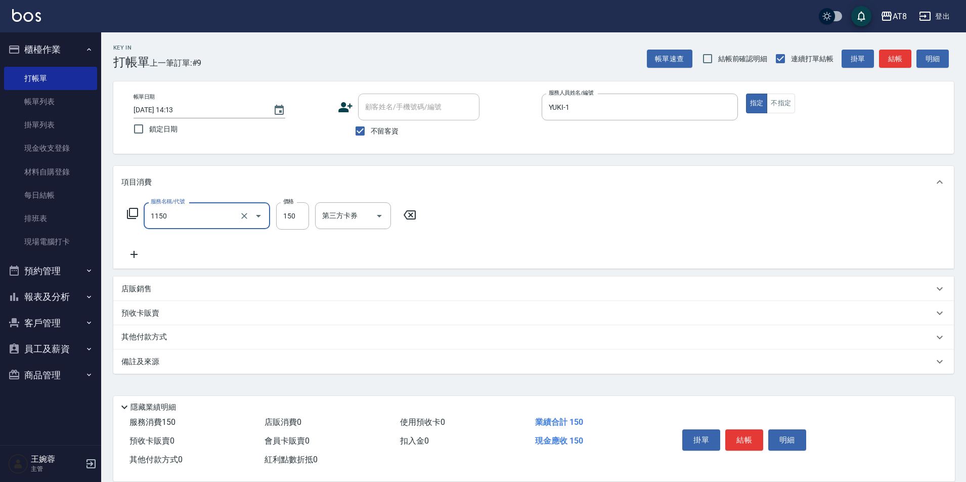
type input "洗髮(1150)"
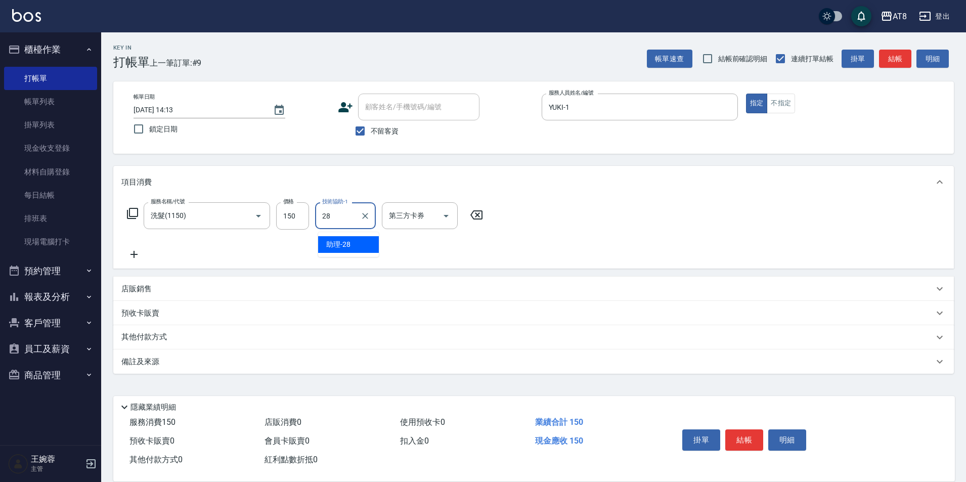
type input "助理-28"
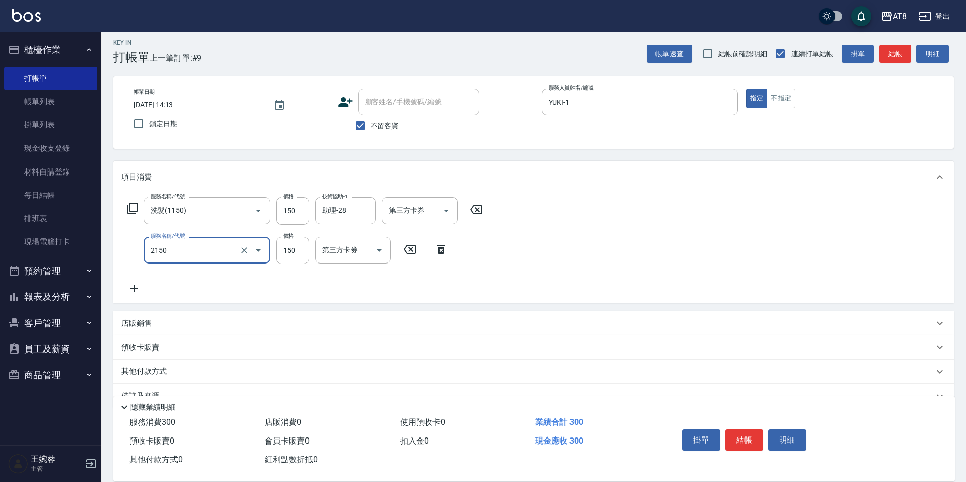
type input "剪髮(2150)"
click at [743, 429] on button "結帳" at bounding box center [744, 439] width 38 height 21
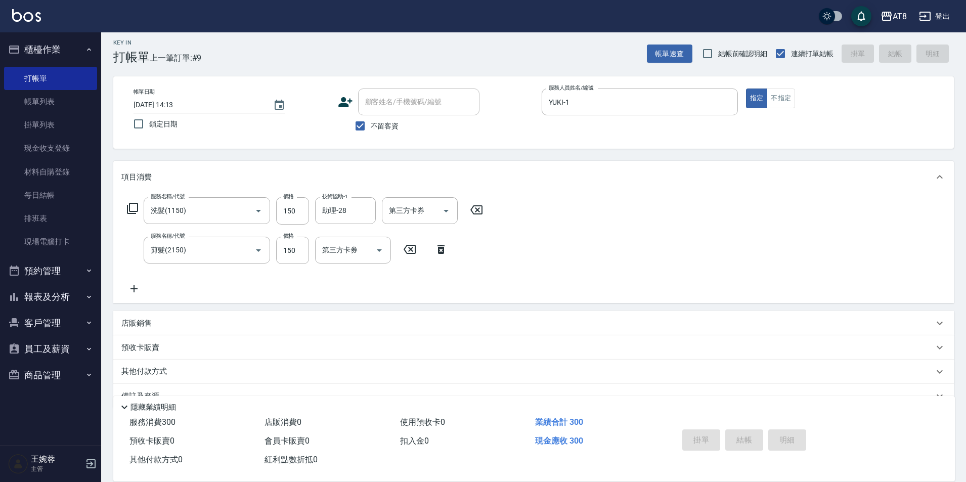
type input "[DATE] 14:14"
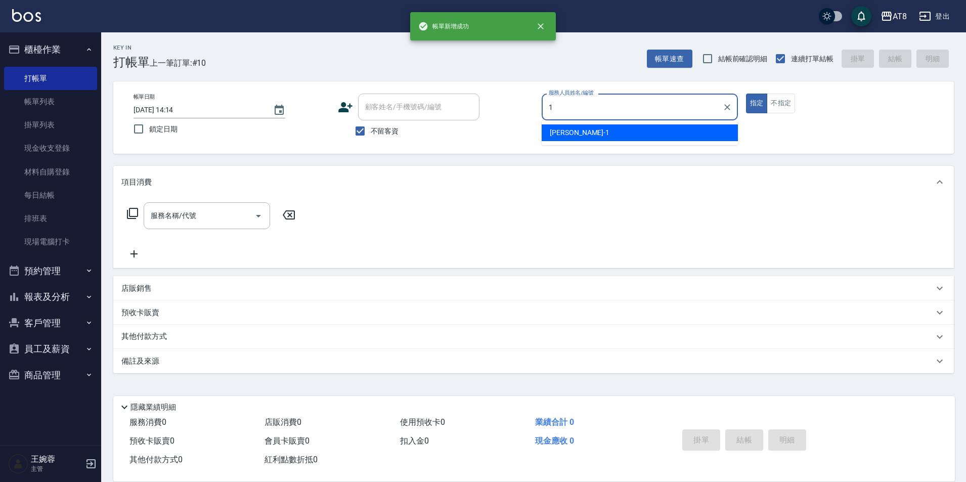
type input "YUKI-1"
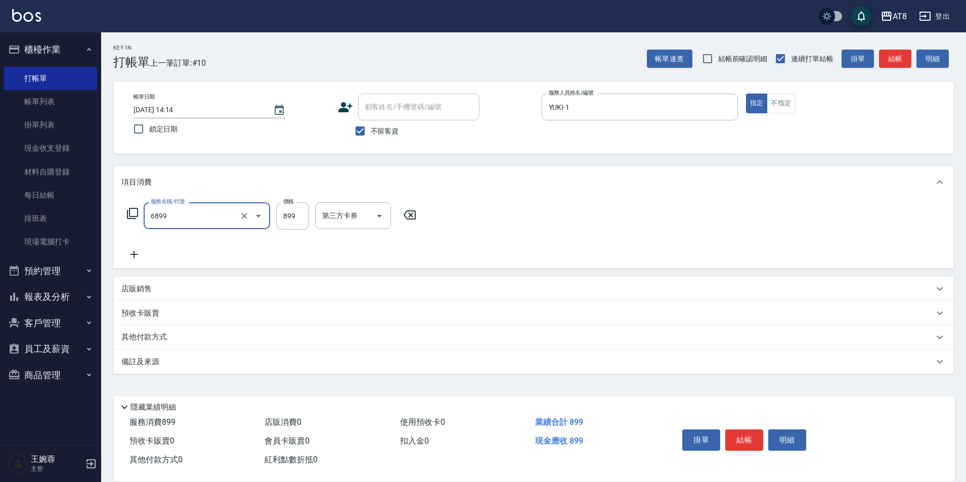
type input "sap899(6899)"
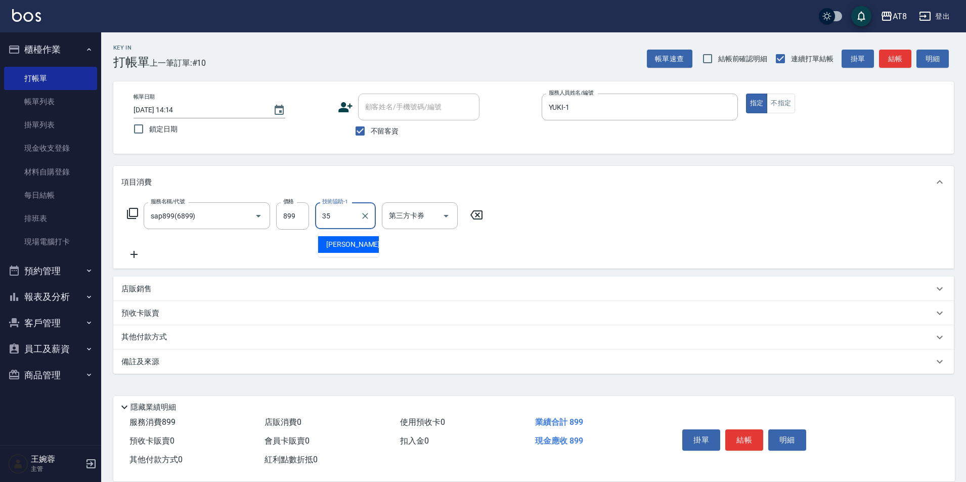
type input "助理-35"
click at [743, 429] on button "結帳" at bounding box center [744, 439] width 38 height 21
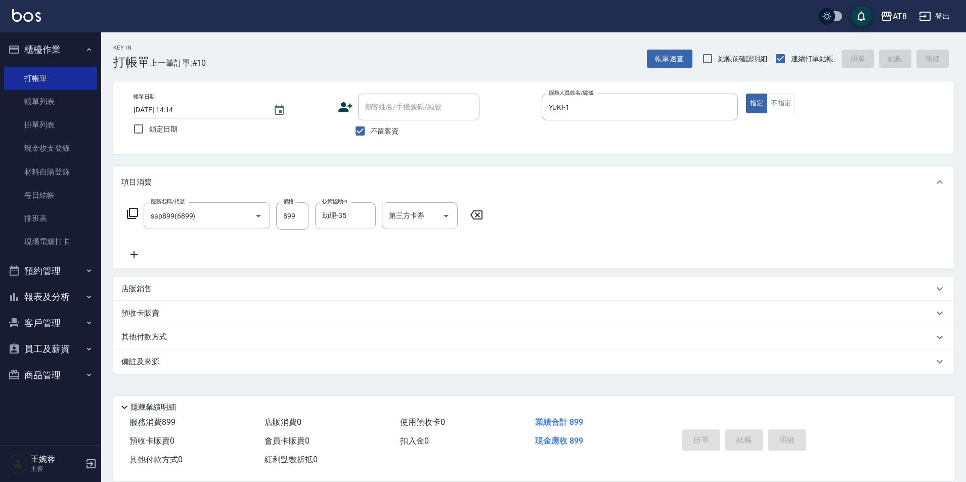
type input "[DATE] 14:15"
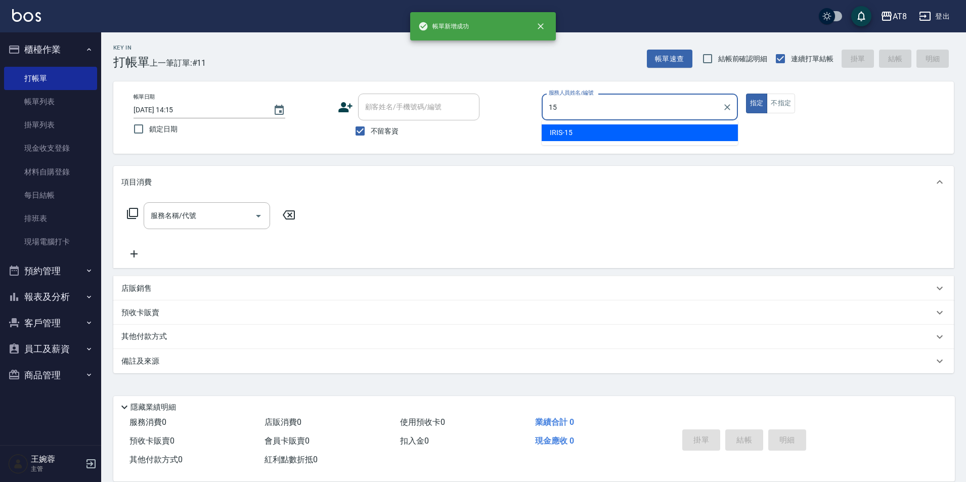
type input "IRIS-15"
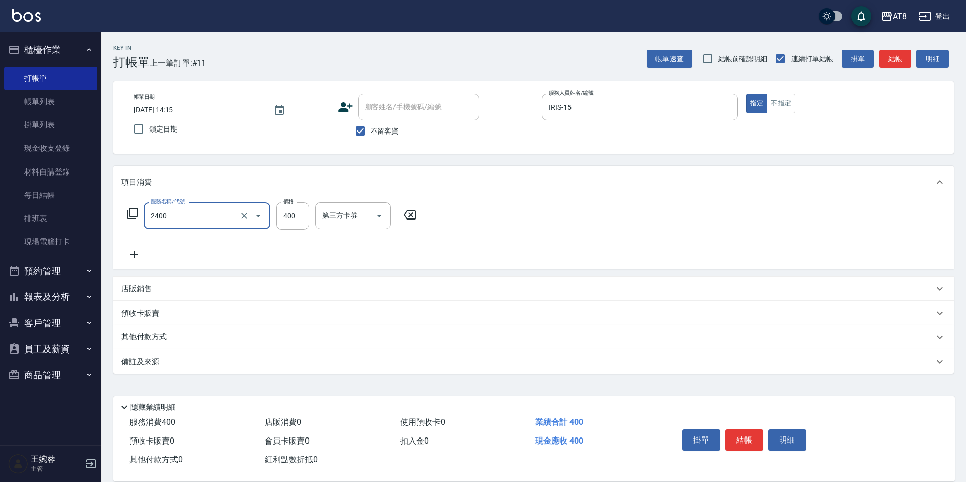
type input "入金洗剪400(2400)"
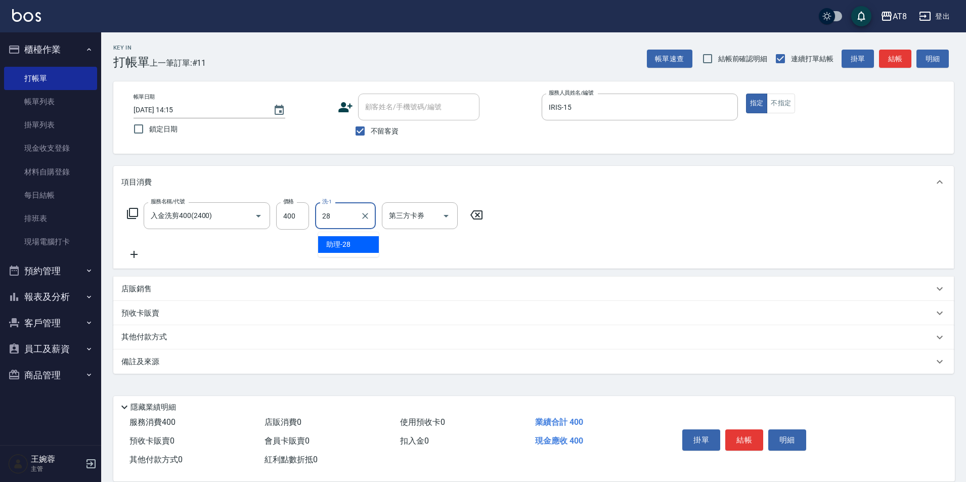
type input "助理-28"
click at [449, 215] on icon "Open" at bounding box center [446, 216] width 5 height 3
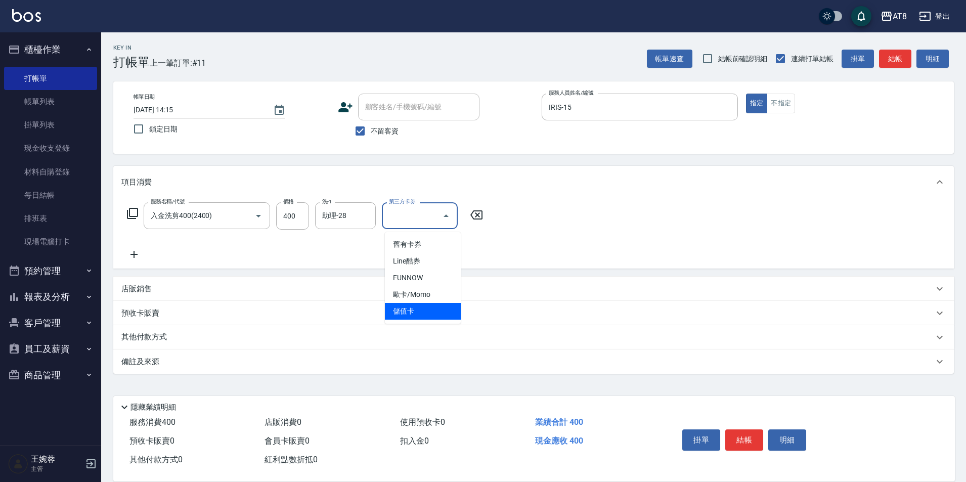
click at [447, 305] on span "儲值卡" at bounding box center [423, 311] width 76 height 17
type input "儲值卡"
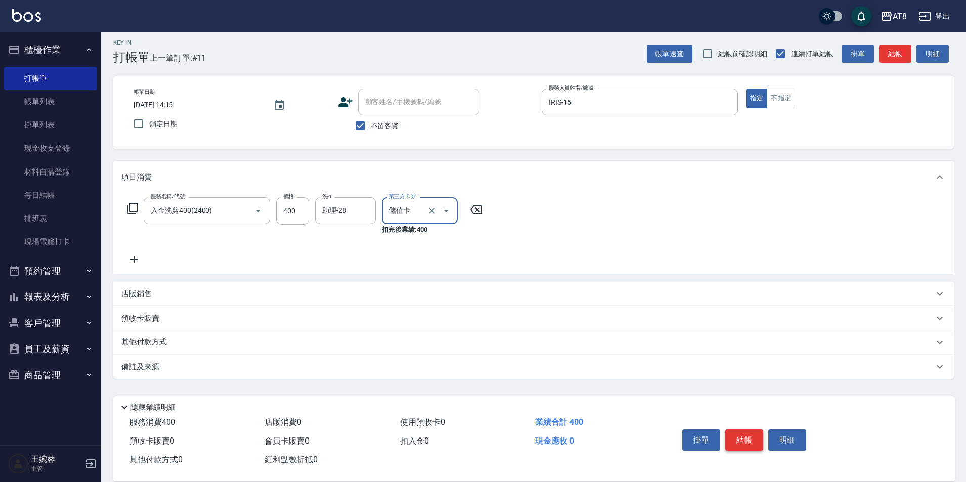
click at [756, 436] on button "結帳" at bounding box center [744, 439] width 38 height 21
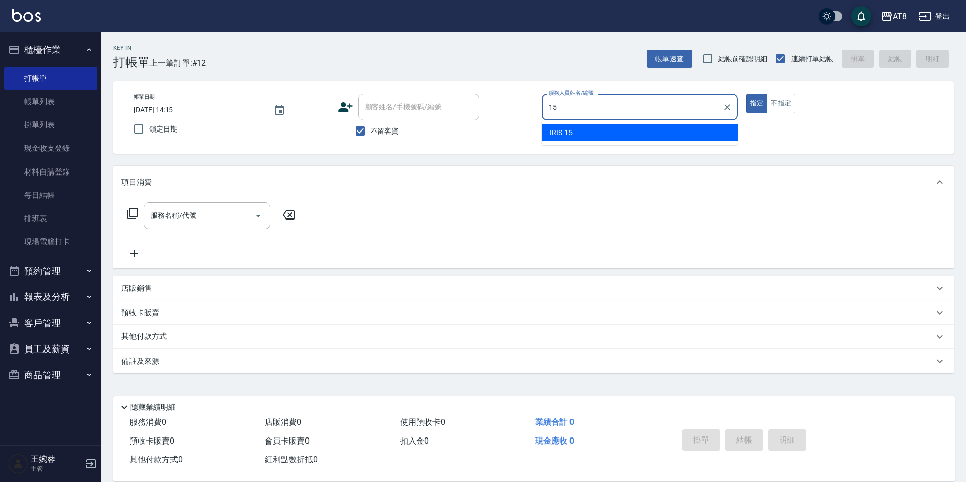
type input "IRIS-15"
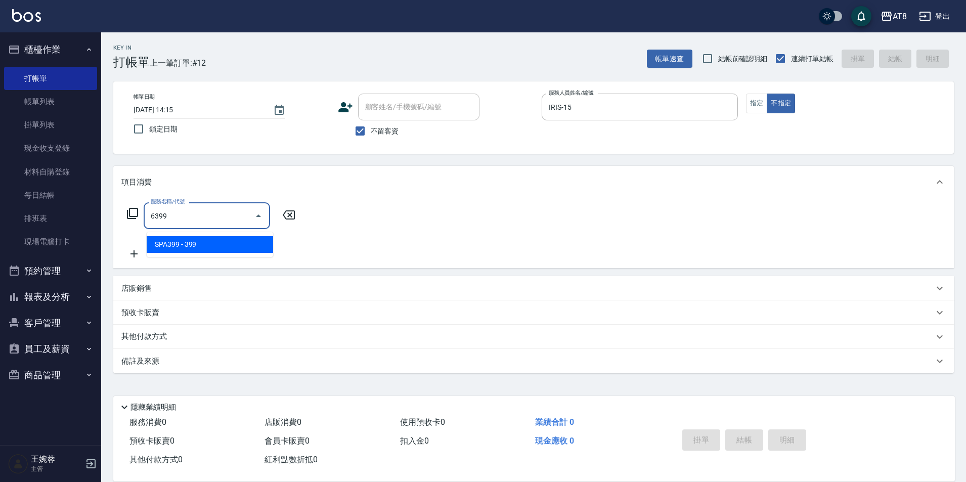
type input "SPA399(6399)"
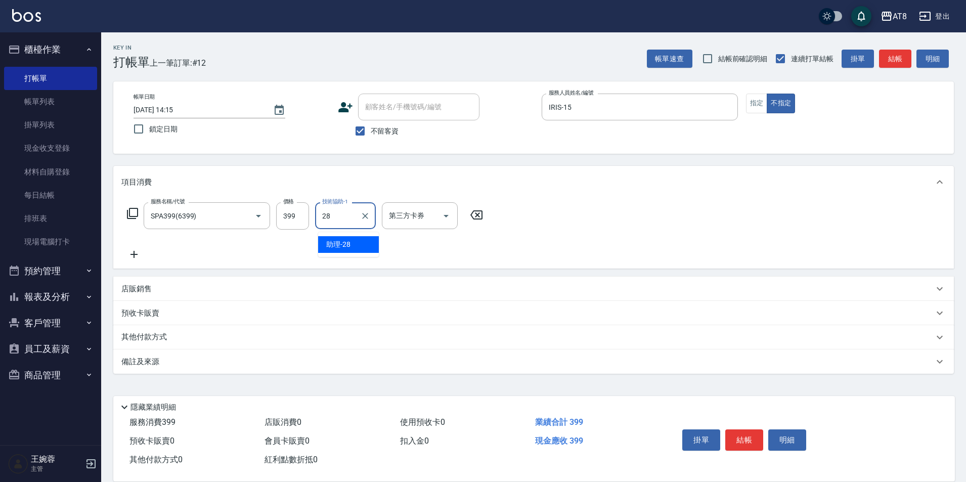
type input "助理-28"
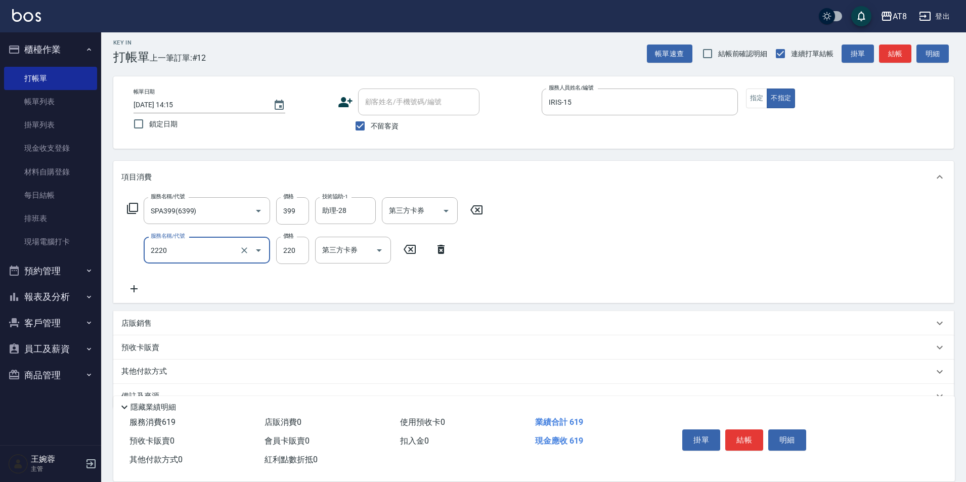
type input "剪髮(2220)"
click at [754, 431] on button "結帳" at bounding box center [744, 439] width 38 height 21
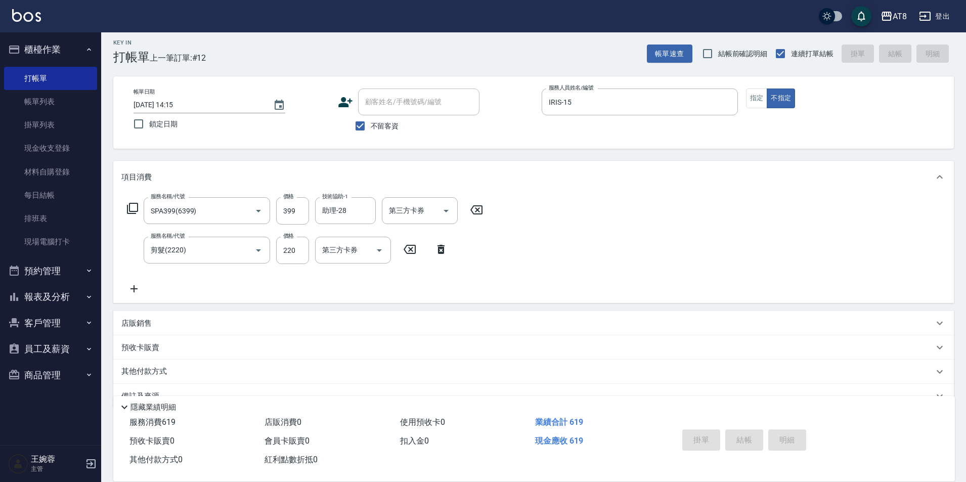
type input "[DATE] 14:16"
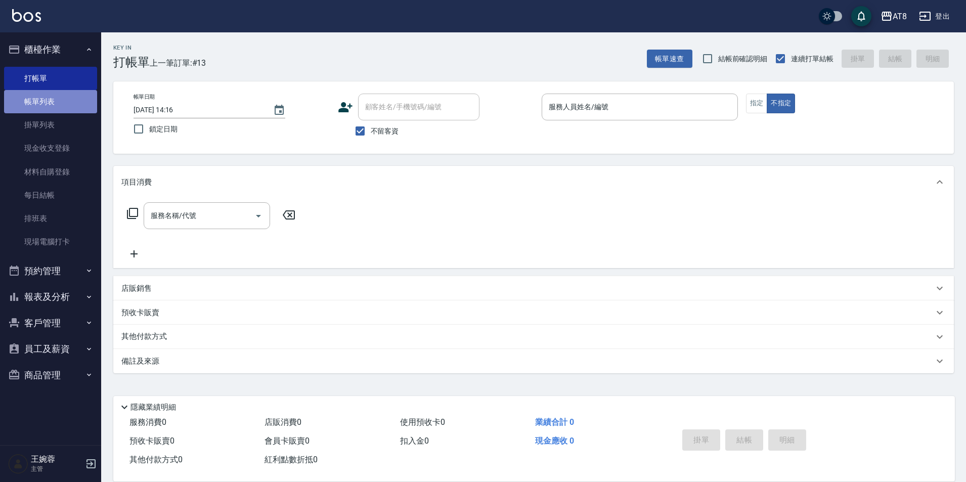
click at [69, 105] on link "帳單列表" at bounding box center [50, 101] width 93 height 23
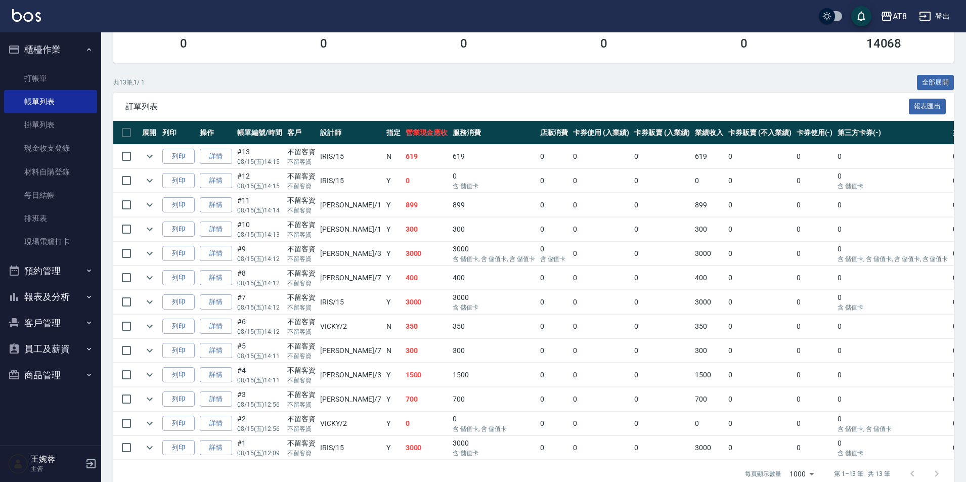
scroll to position [236, 0]
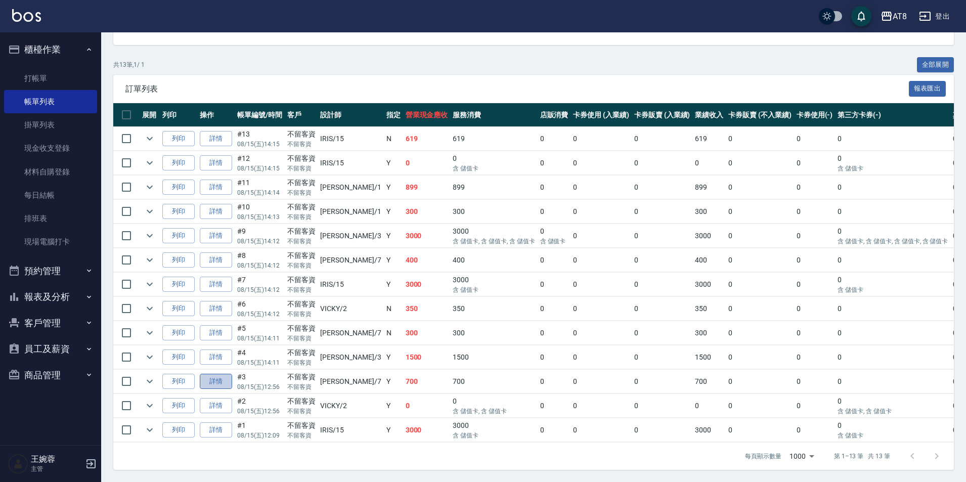
click at [221, 374] on link "詳情" at bounding box center [216, 382] width 32 height 16
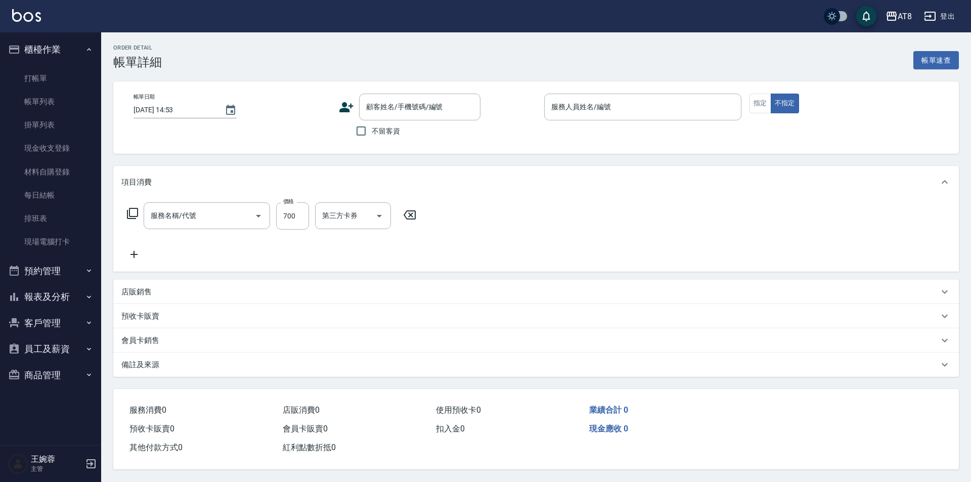
type input "[DATE] 12:56"
checkbox input "true"
type input "[PERSON_NAME]-7"
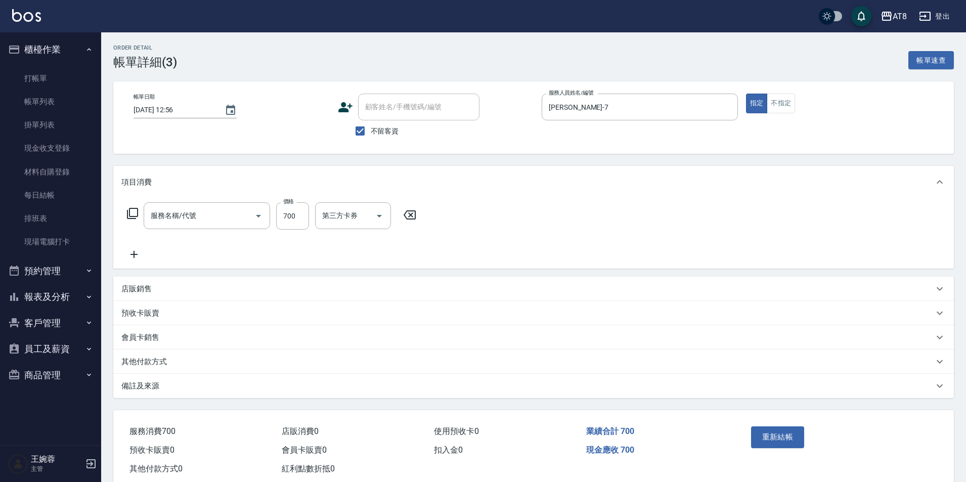
type input "酵素護髮(51000)"
click at [131, 254] on icon at bounding box center [133, 254] width 25 height 12
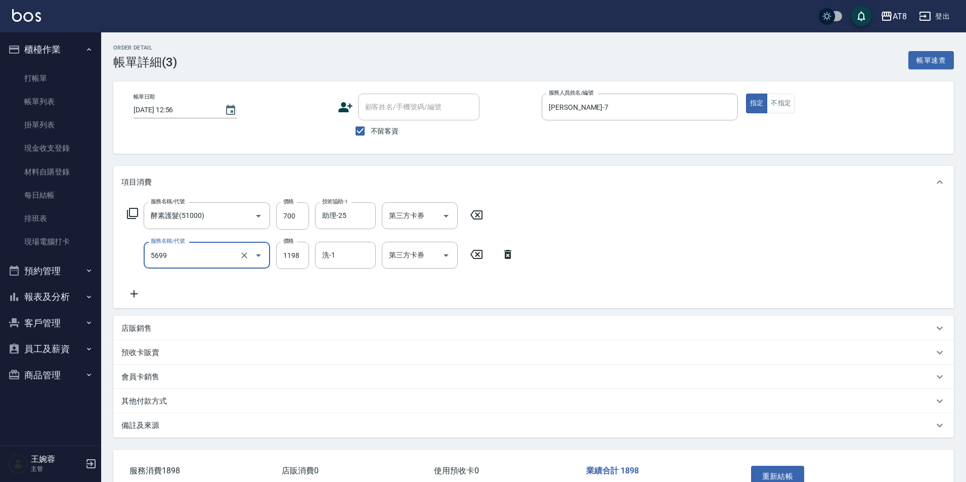
type input "水沁涼套餐(5699)"
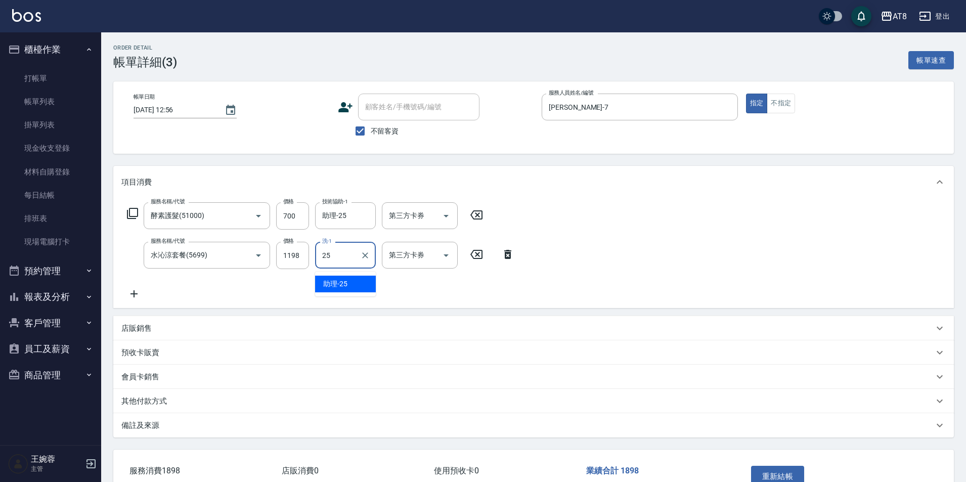
type input "助理-25"
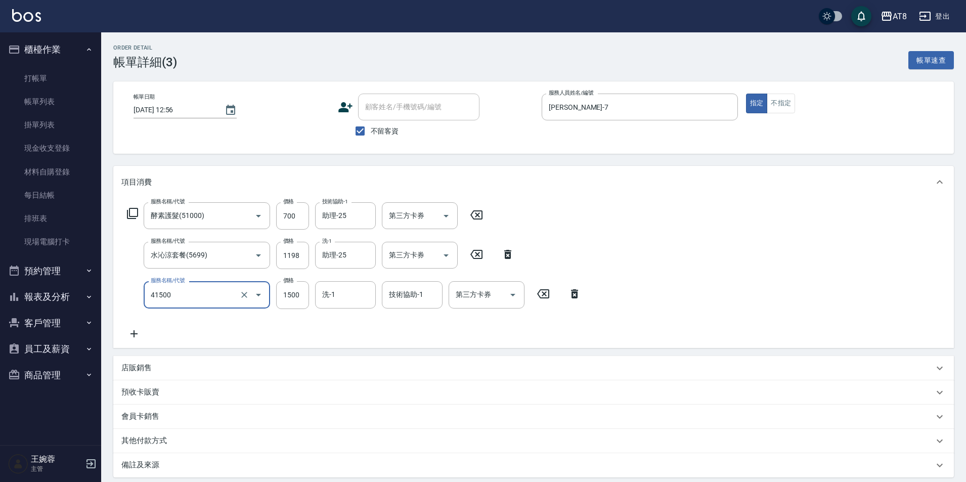
type input "染髮(41500)"
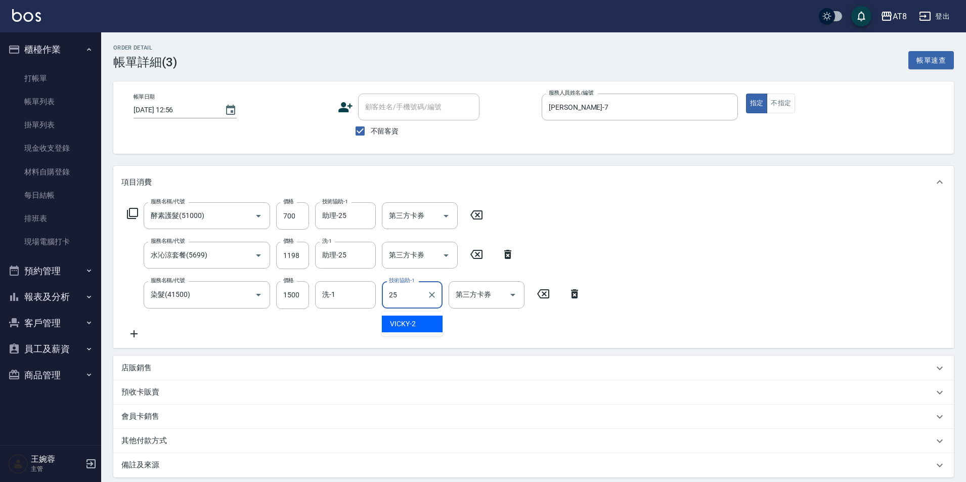
type input "助理-25"
click at [831, 308] on div "服務名稱/代號 酵素護髮(51000) 服務名稱/代號 價格 700 價格 技術協助-1 助理-25 技術協助-1 第三方卡券 第三方卡券 服務名稱/代號 水…" at bounding box center [533, 272] width 841 height 149
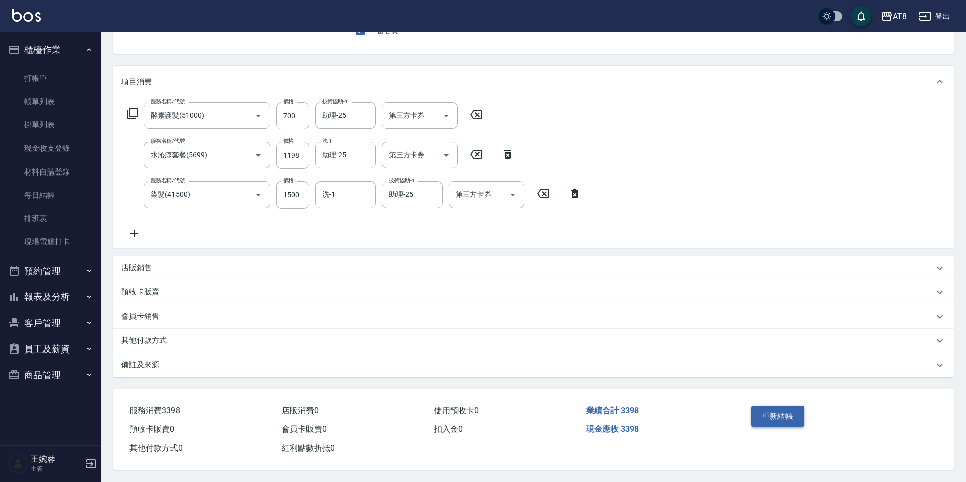
click at [759, 406] on button "重新結帳" at bounding box center [778, 416] width 54 height 21
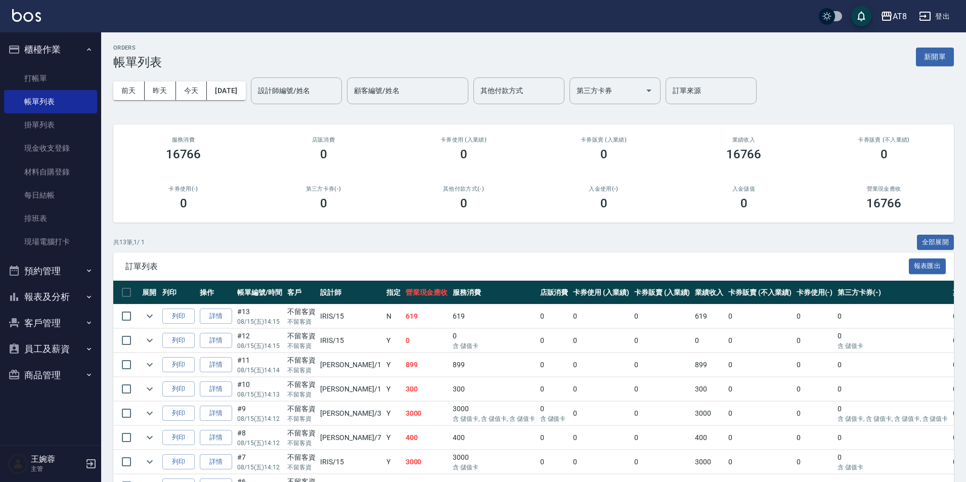
drag, startPoint x: 68, startPoint y: 72, endPoint x: 111, endPoint y: 70, distance: 43.5
click at [68, 72] on link "打帳單" at bounding box center [50, 78] width 93 height 23
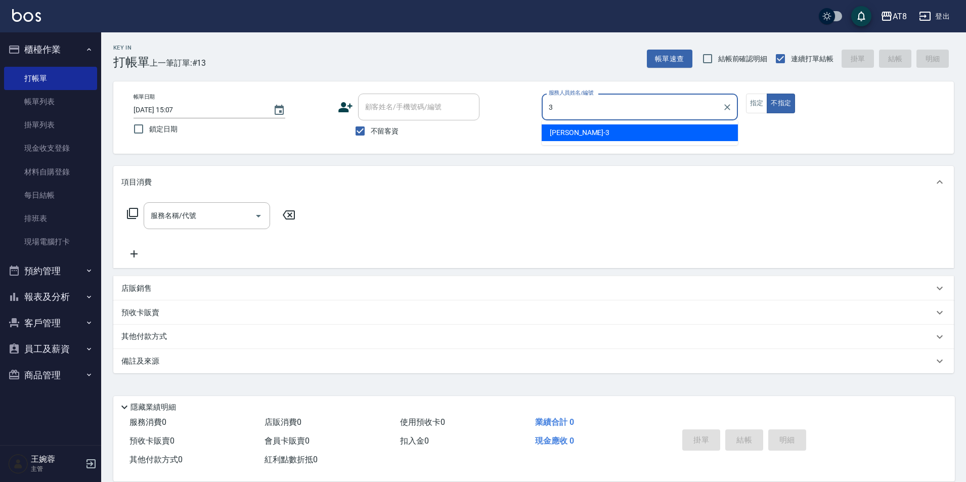
type input "[PERSON_NAME]-3"
type button "false"
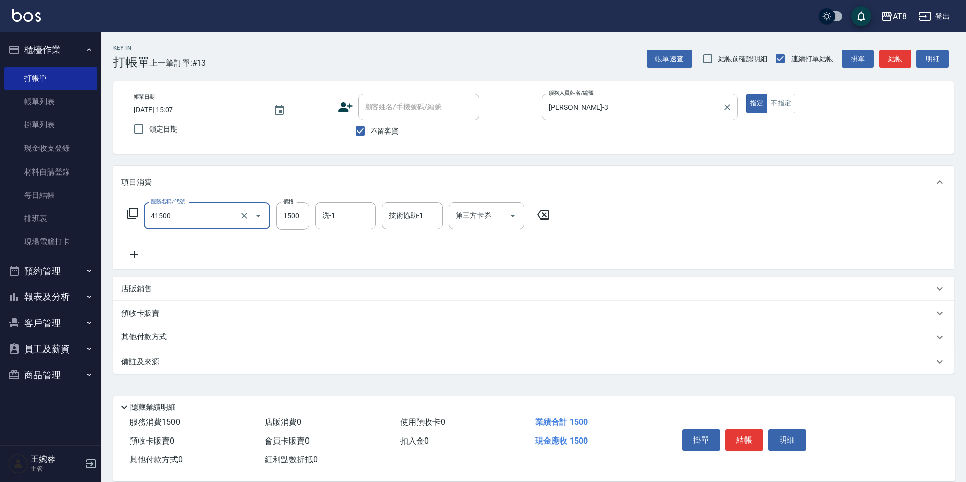
type input "染髮(41500)"
click at [744, 429] on button "結帳" at bounding box center [744, 439] width 38 height 21
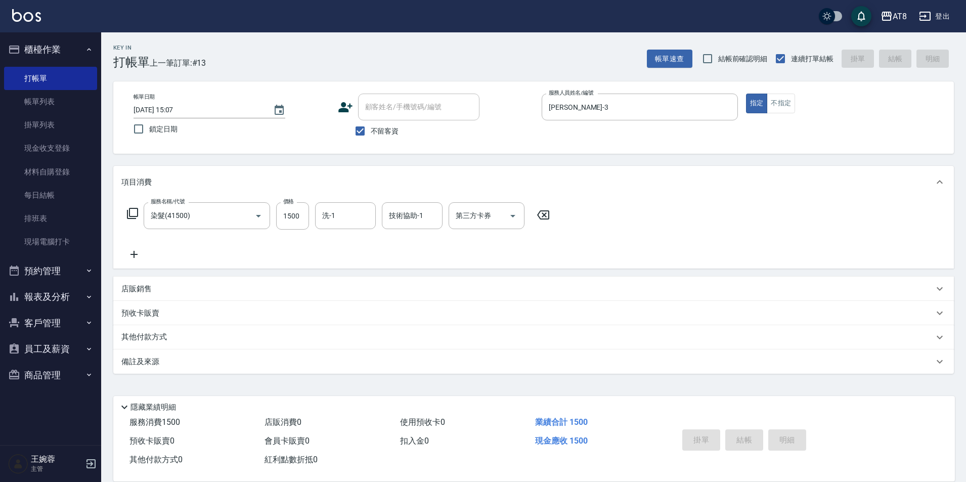
type input "[DATE] 15:08"
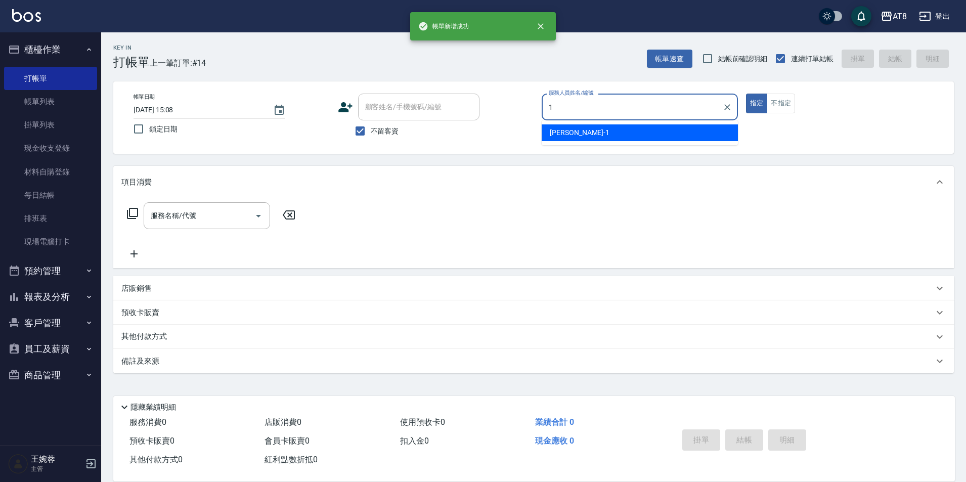
type input "YUKI-1"
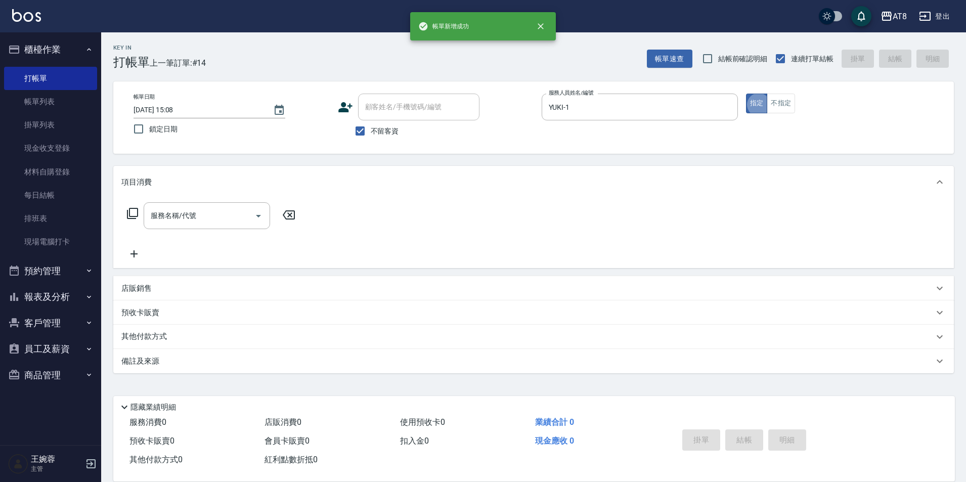
type button "true"
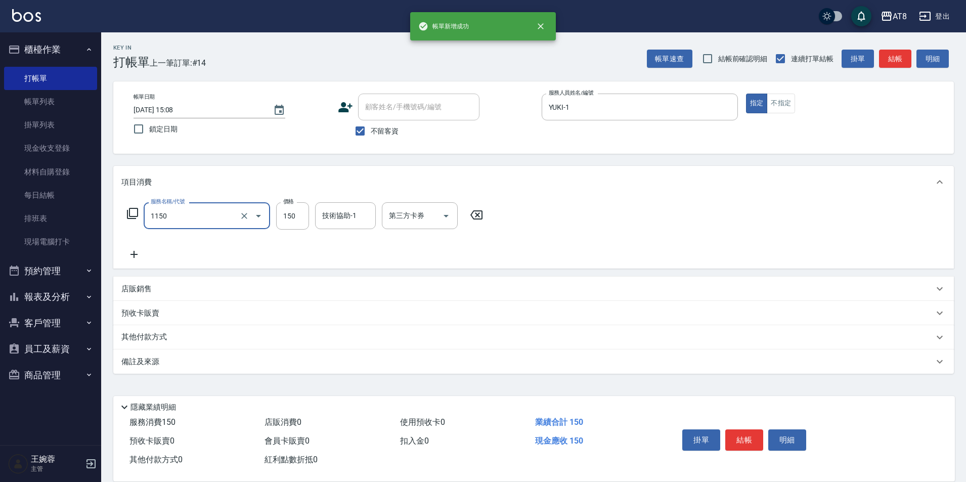
type input "洗髮(1150)"
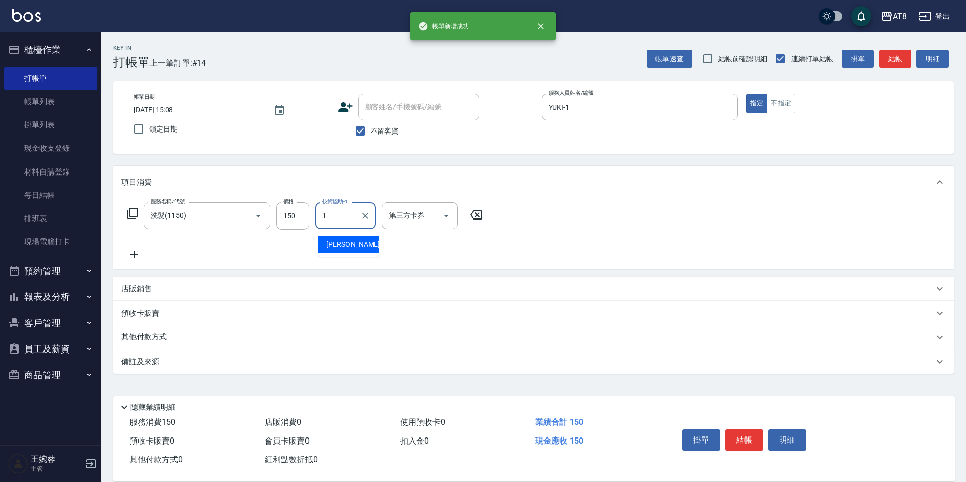
type input "YUKI-1"
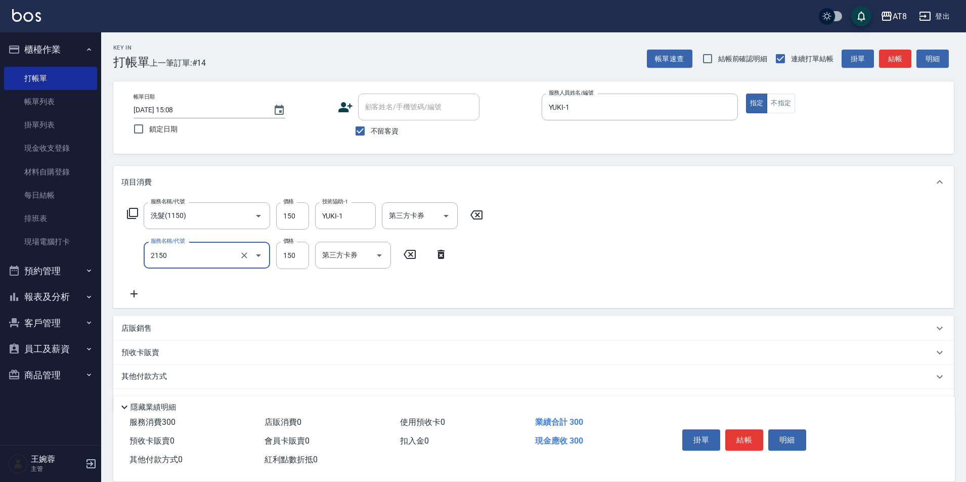
type input "剪髮(2150)"
click at [739, 429] on button "結帳" at bounding box center [744, 439] width 38 height 21
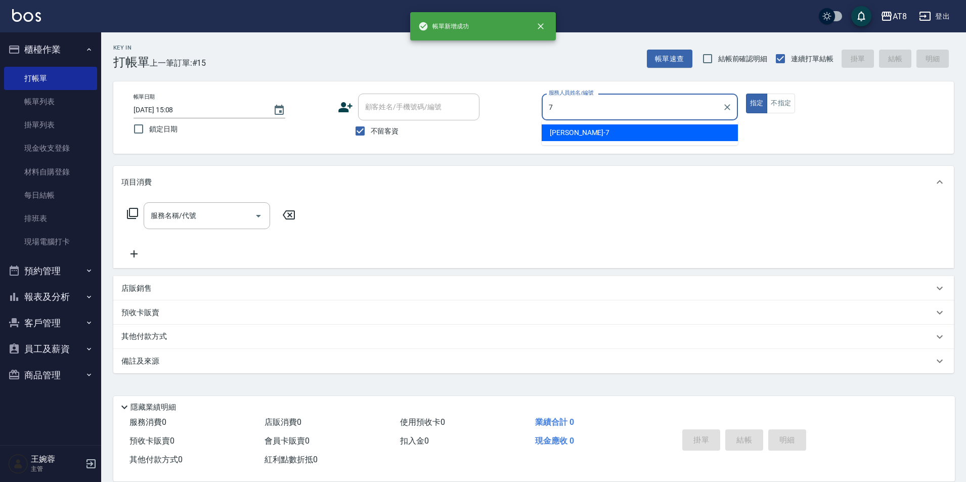
type input "[PERSON_NAME]-7"
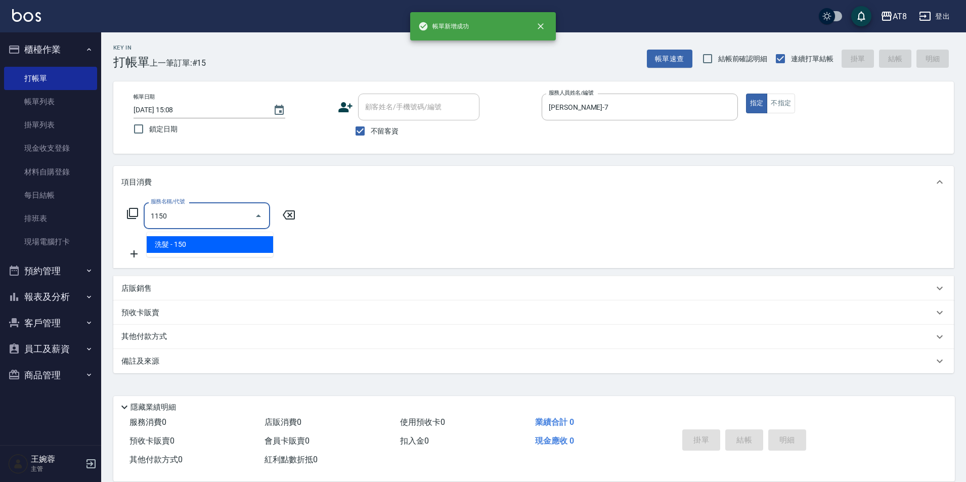
type input "洗髮(1150)"
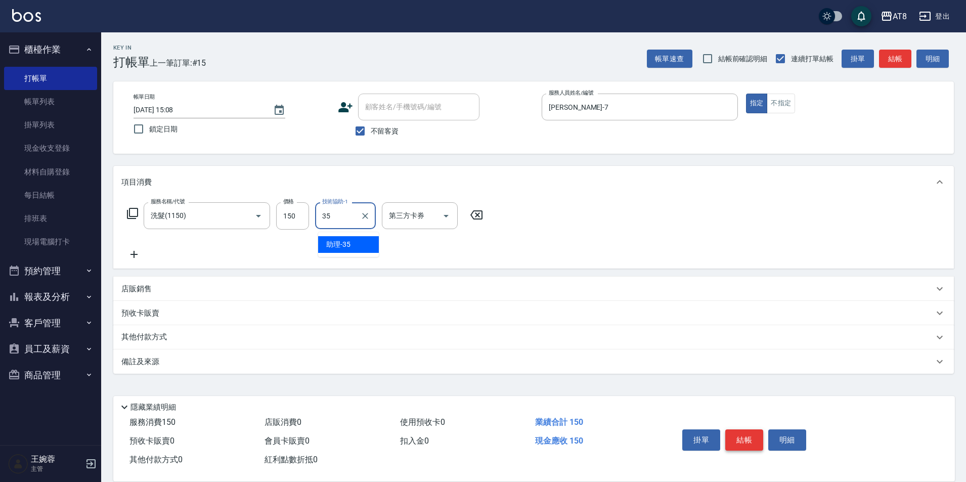
type input "助理-35"
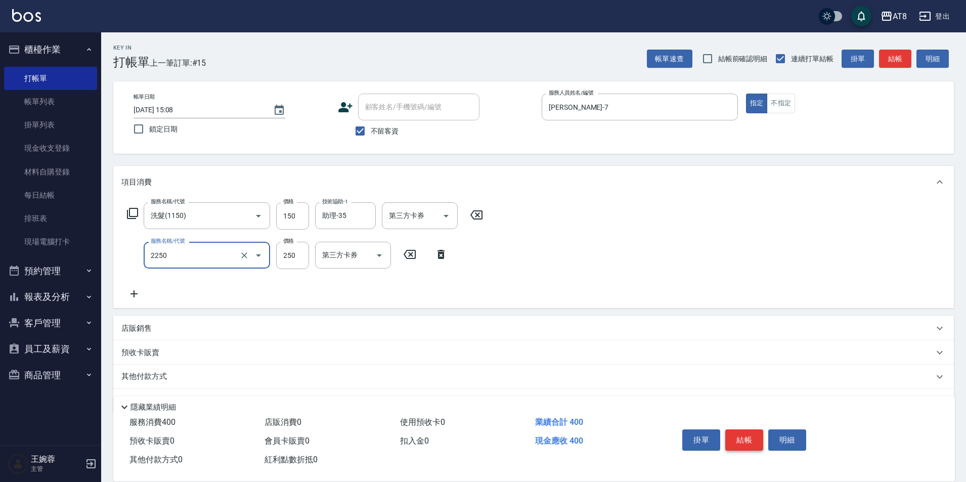
type input "剪髮(2250)"
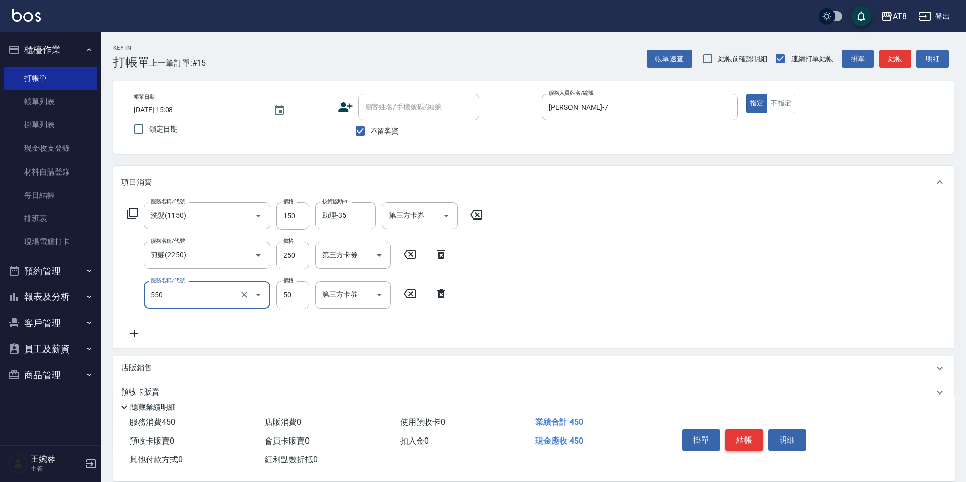
type input "精油或深層(550)"
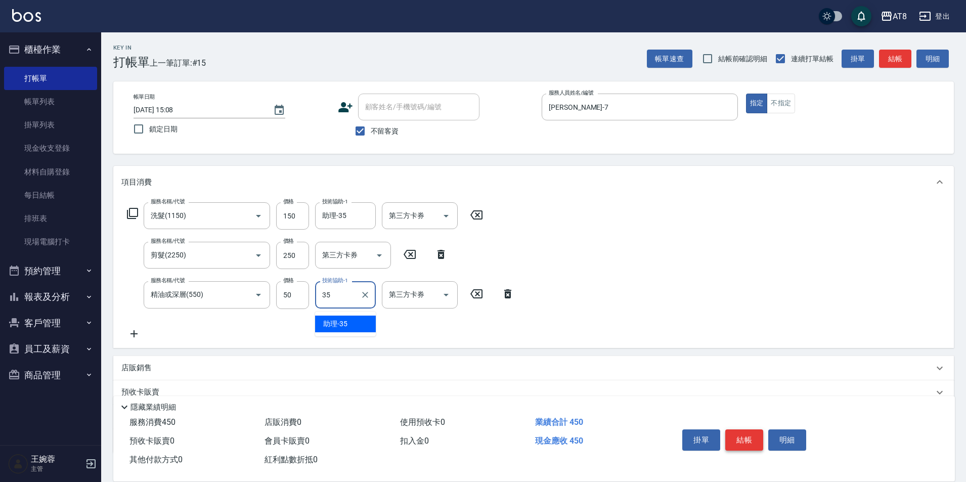
type input "助理-35"
click at [739, 429] on button "結帳" at bounding box center [744, 439] width 38 height 21
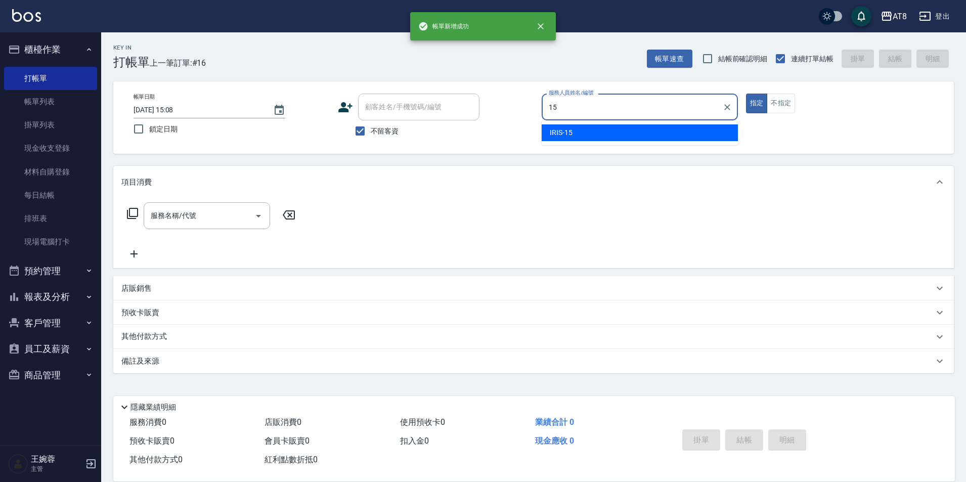
type input "IRIS-15"
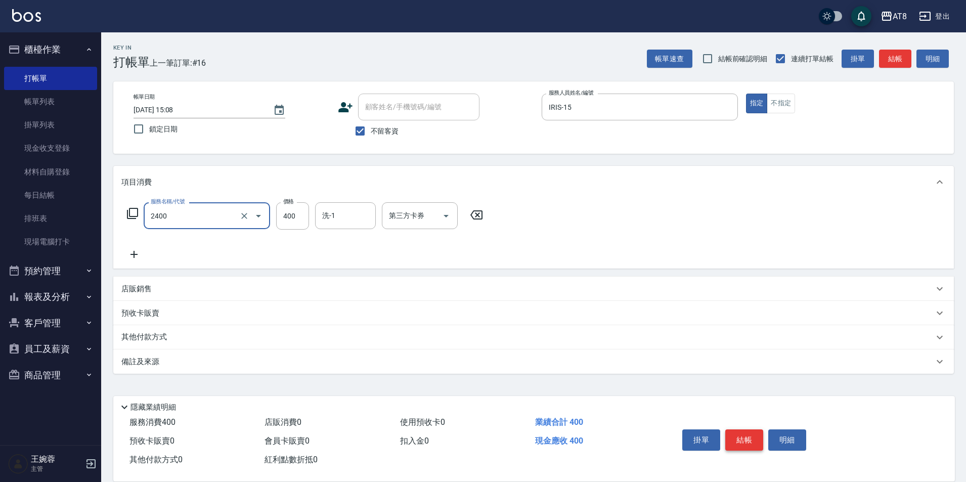
type input "入金洗剪400(2400)"
type input "助理-25"
click at [449, 215] on icon "Open" at bounding box center [446, 216] width 12 height 12
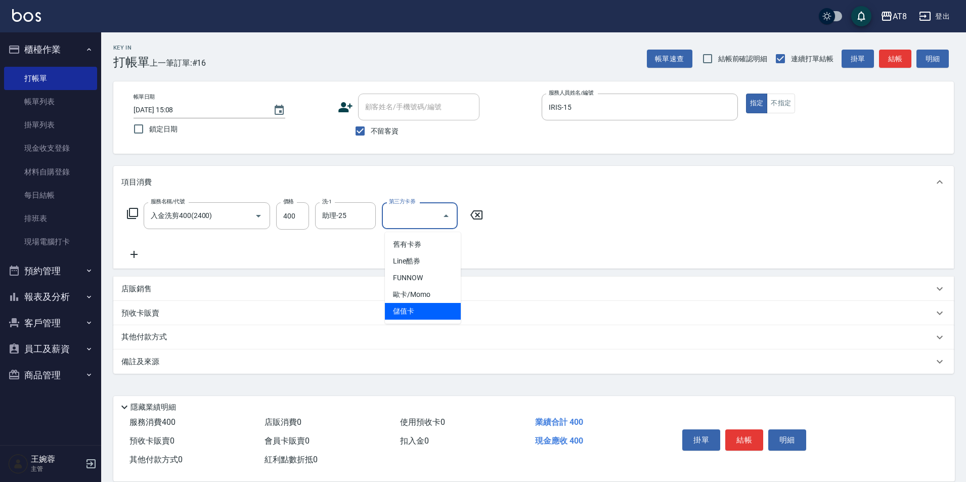
click at [428, 313] on span "儲值卡" at bounding box center [423, 311] width 76 height 17
type input "儲值卡"
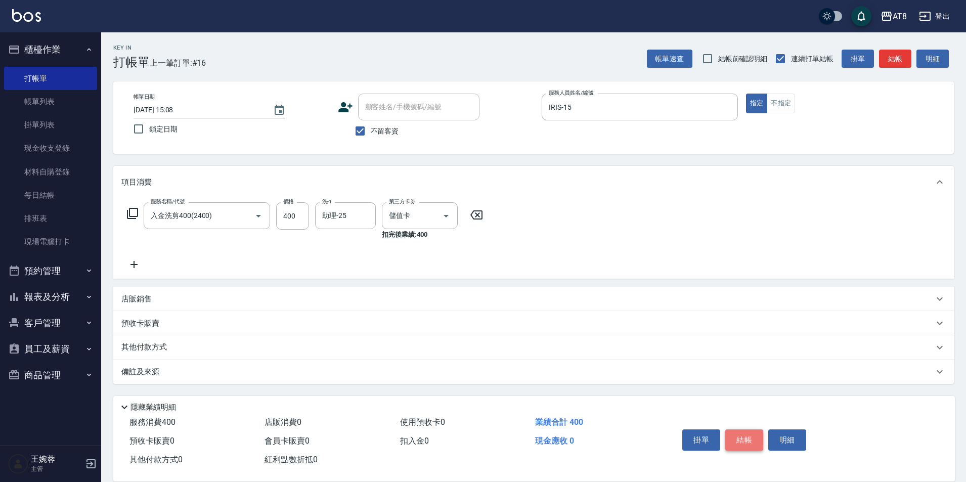
click at [745, 429] on button "結帳" at bounding box center [744, 439] width 38 height 21
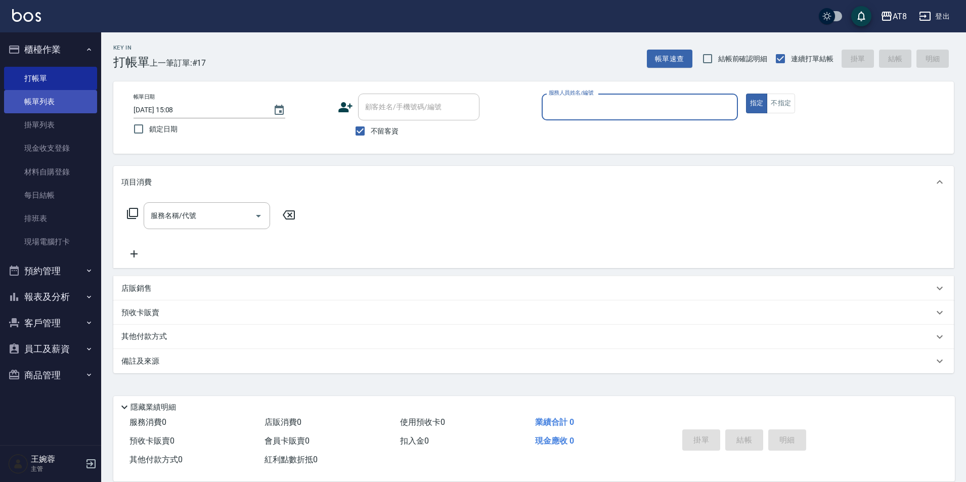
click at [70, 100] on link "帳單列表" at bounding box center [50, 101] width 93 height 23
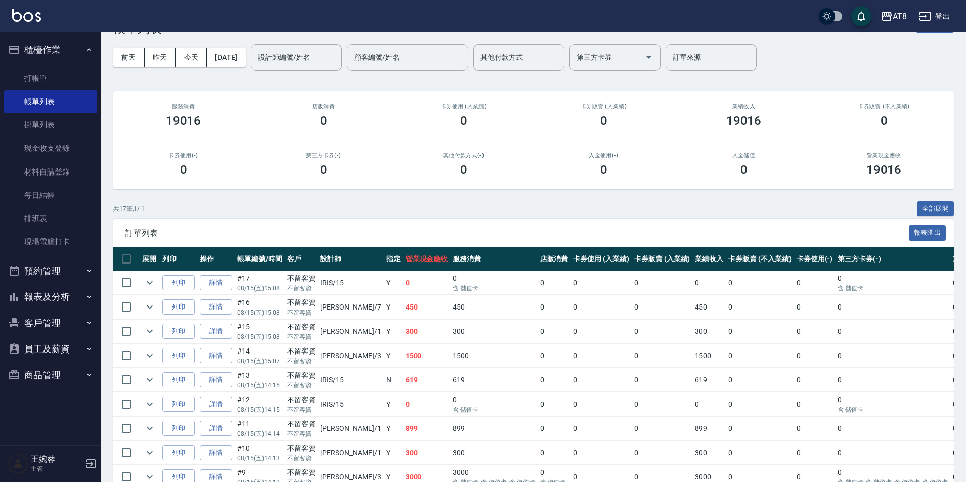
scroll to position [51, 0]
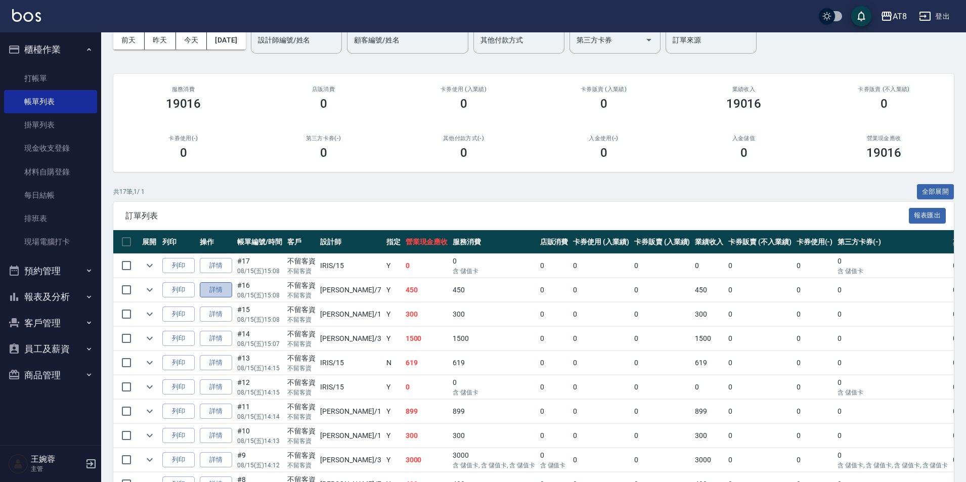
click at [222, 298] on link "詳情" at bounding box center [216, 290] width 32 height 16
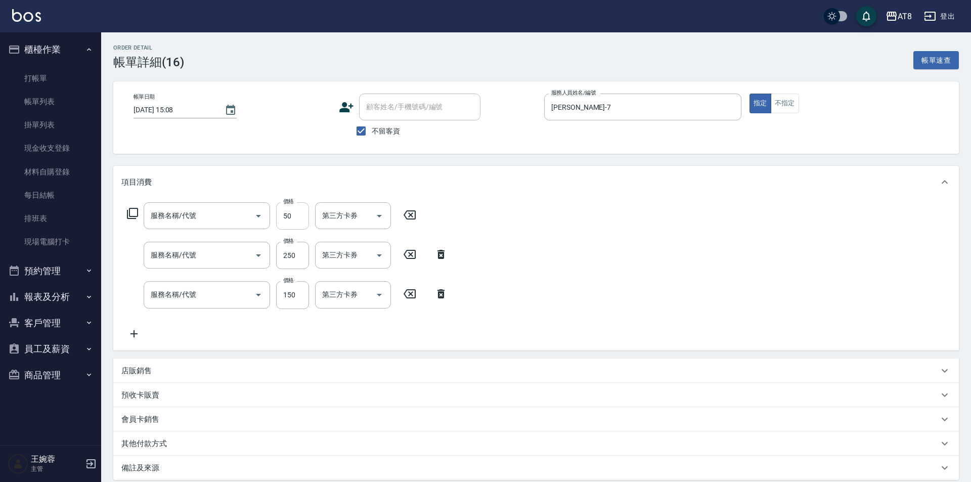
type input "[DATE] 15:08"
checkbox input "true"
type input "[PERSON_NAME]-7"
type input "精油或深層(550)"
type input "剪髮(2250)"
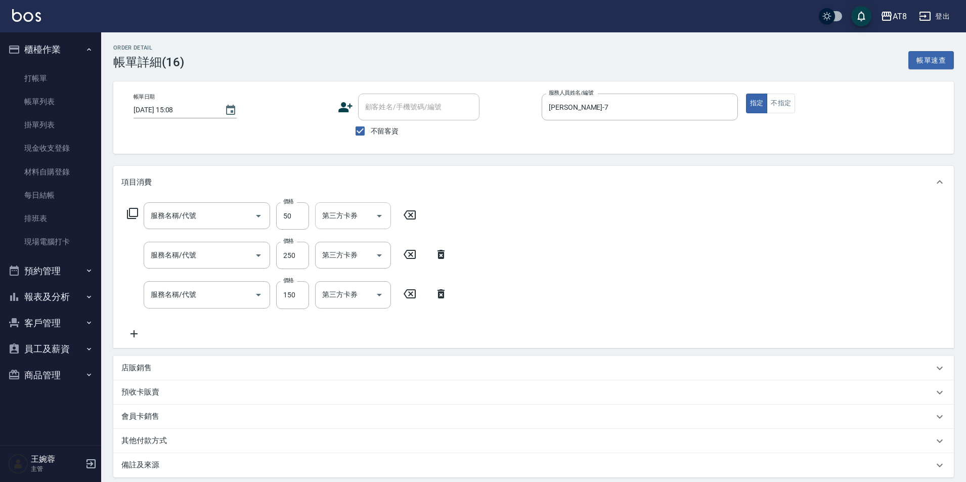
type input "洗髮(1150)"
click at [483, 220] on icon at bounding box center [476, 214] width 12 height 9
click at [442, 258] on icon at bounding box center [441, 253] width 7 height 9
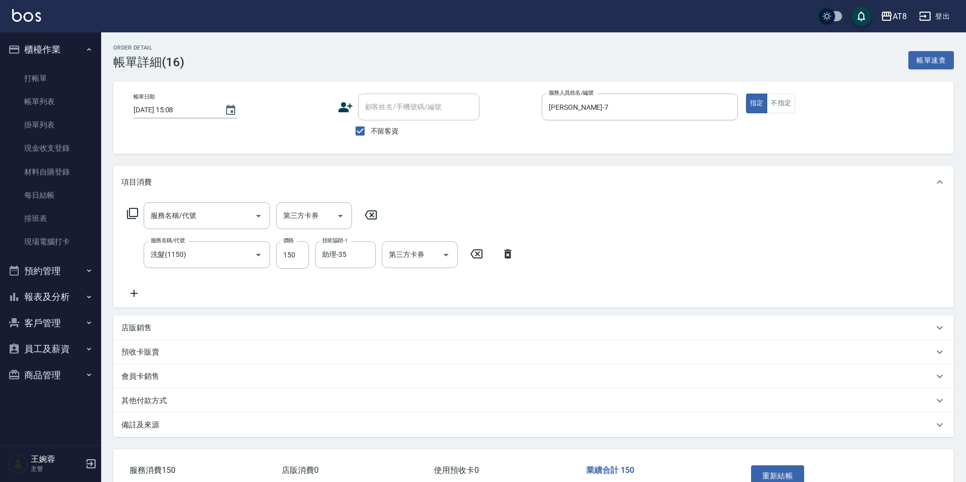
click at [512, 250] on div "服務名稱/代號 洗髮(1150) 服務名稱/代號 價格 150 價格 技術協助-1 助理-35 技術協助-1 第三方卡券 第三方卡券" at bounding box center [320, 254] width 399 height 27
click at [511, 255] on icon at bounding box center [507, 253] width 7 height 9
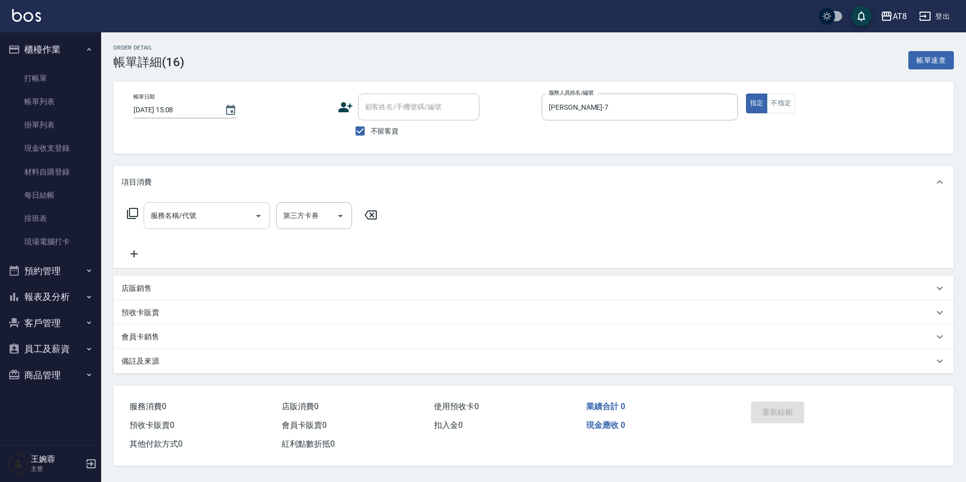
click at [204, 215] on input "服務名稱/代號" at bounding box center [199, 216] width 102 height 18
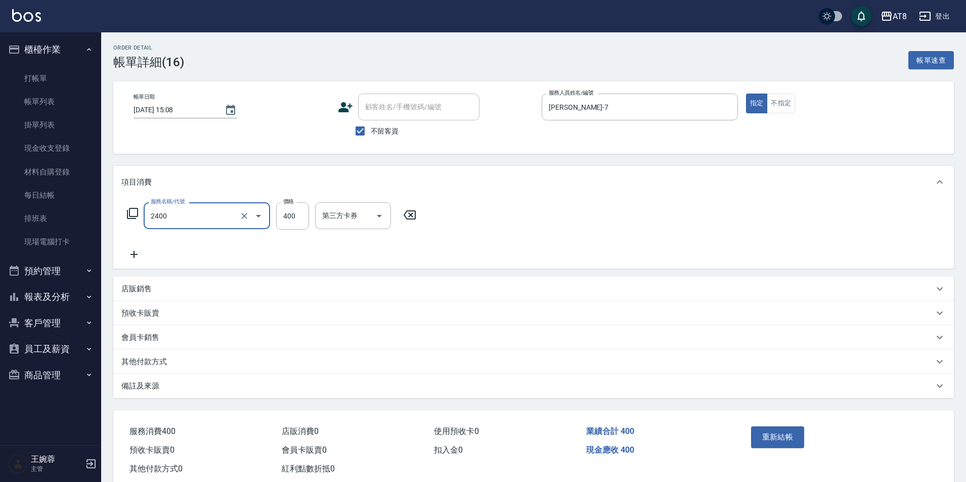
type input "入金洗剪400(2400)"
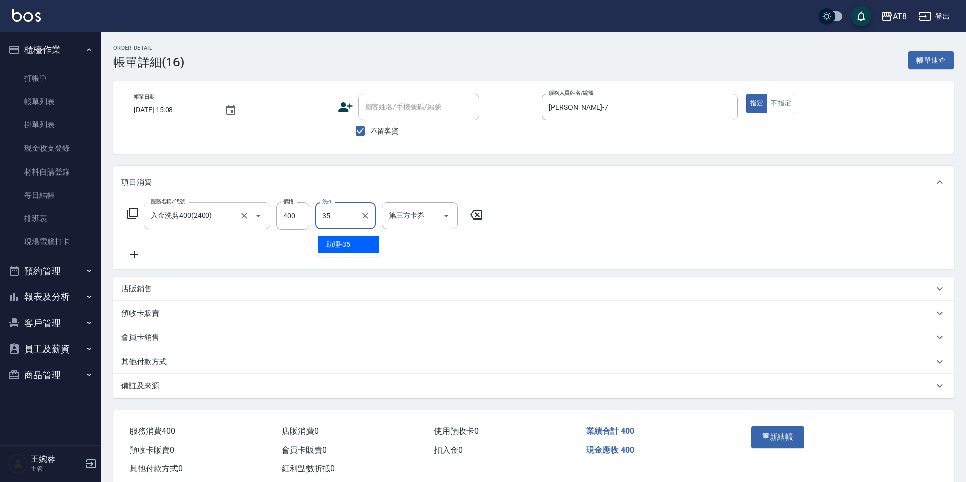
type input "助理-35"
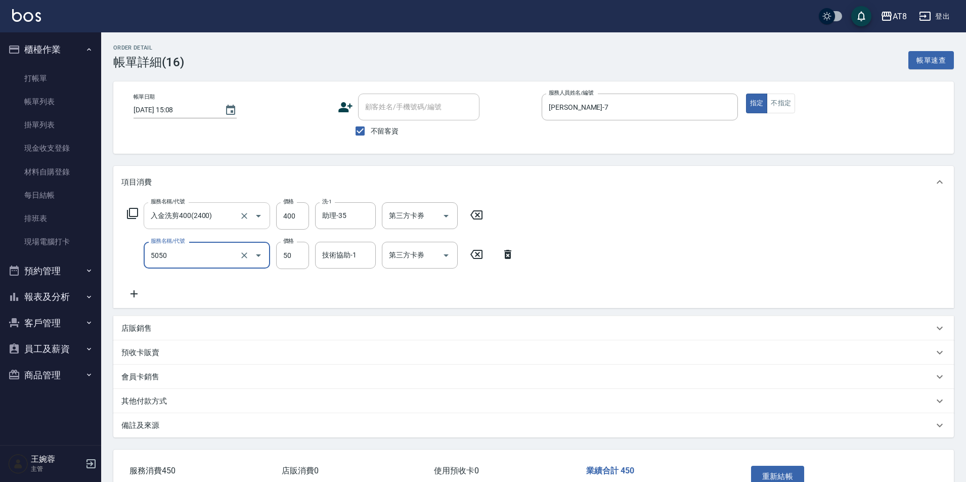
type input "入金精油50(5050)"
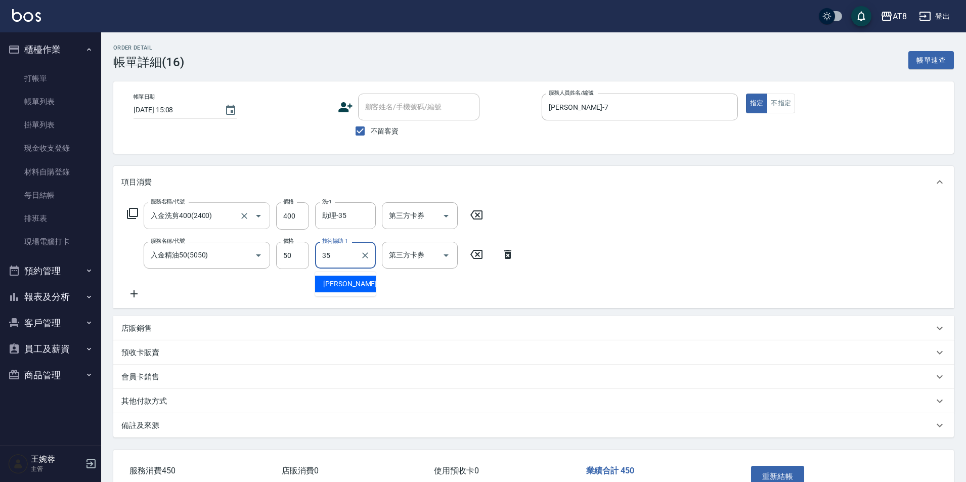
type input "助理-35"
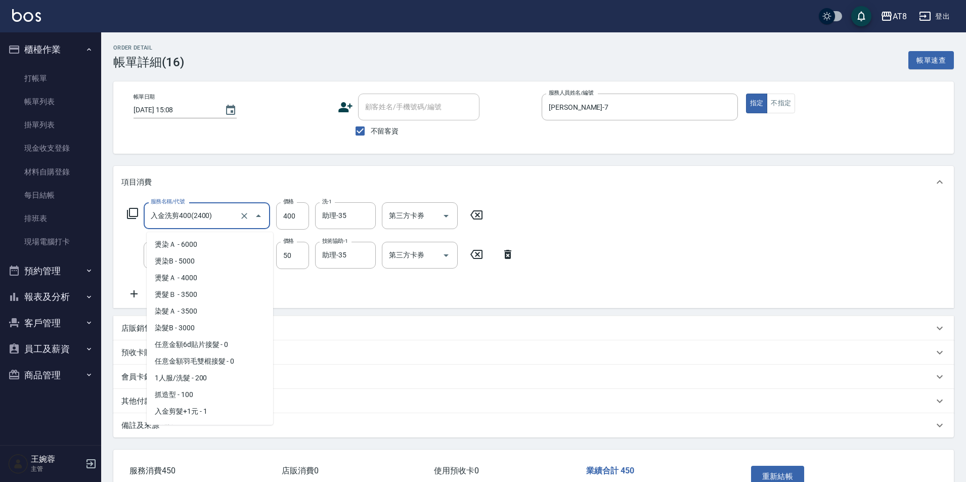
scroll to position [312, 0]
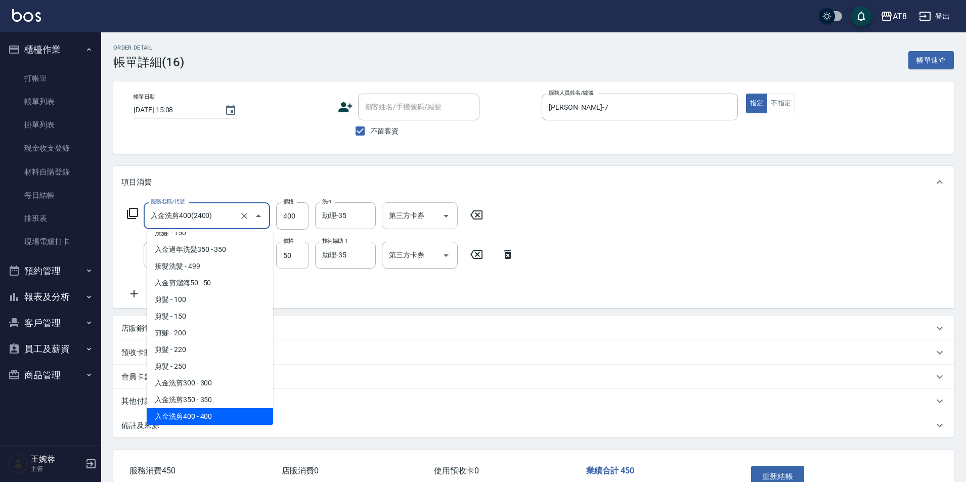
drag, startPoint x: 204, startPoint y: 215, endPoint x: 449, endPoint y: 219, distance: 244.3
click at [449, 215] on icon "Open" at bounding box center [446, 216] width 12 height 12
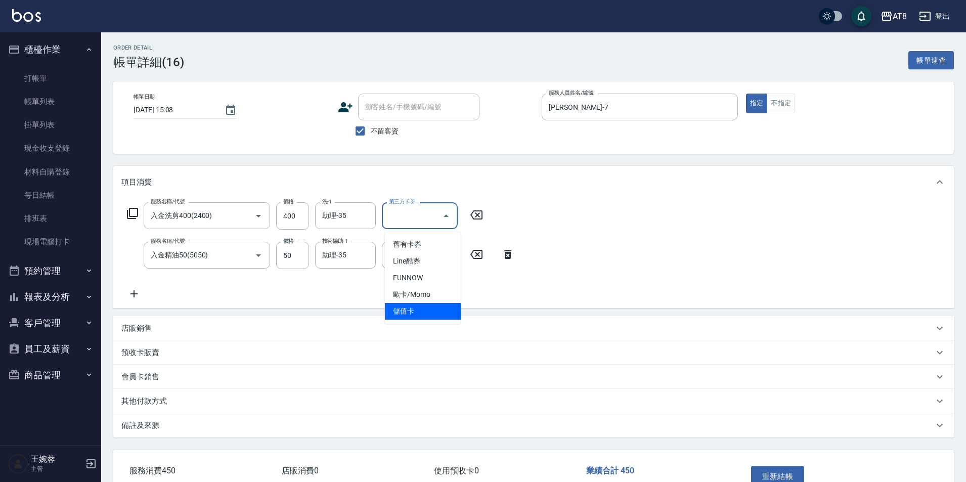
click at [445, 308] on span "儲值卡" at bounding box center [423, 311] width 76 height 17
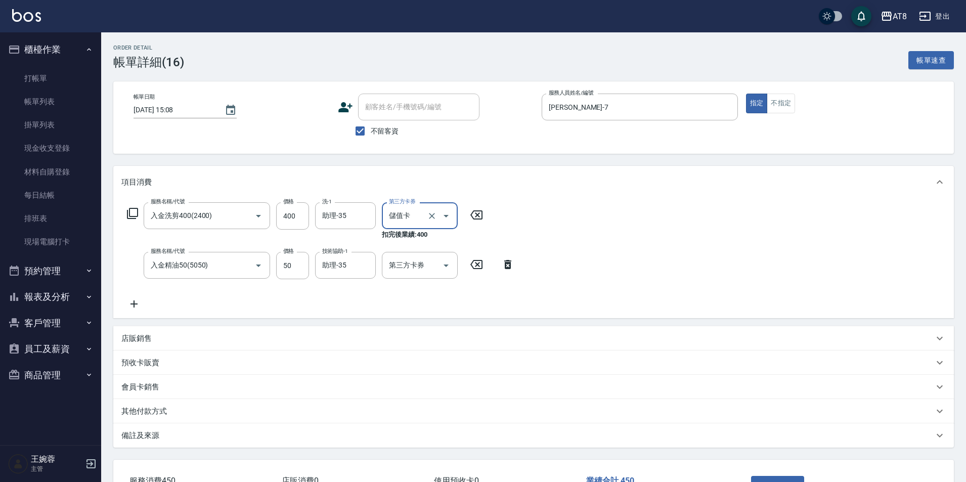
type input "儲值卡"
click at [442, 270] on icon "Open" at bounding box center [446, 265] width 12 height 12
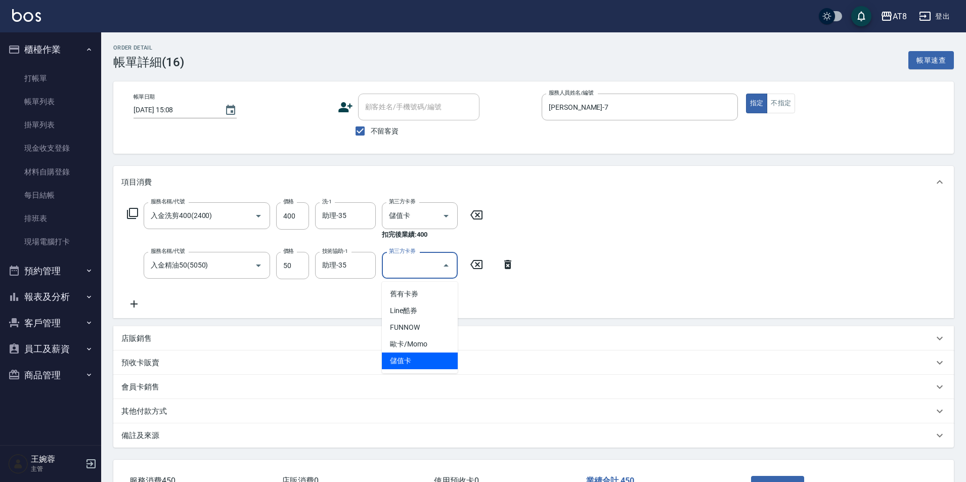
click at [445, 359] on span "儲值卡" at bounding box center [420, 361] width 76 height 17
type input "儲值卡"
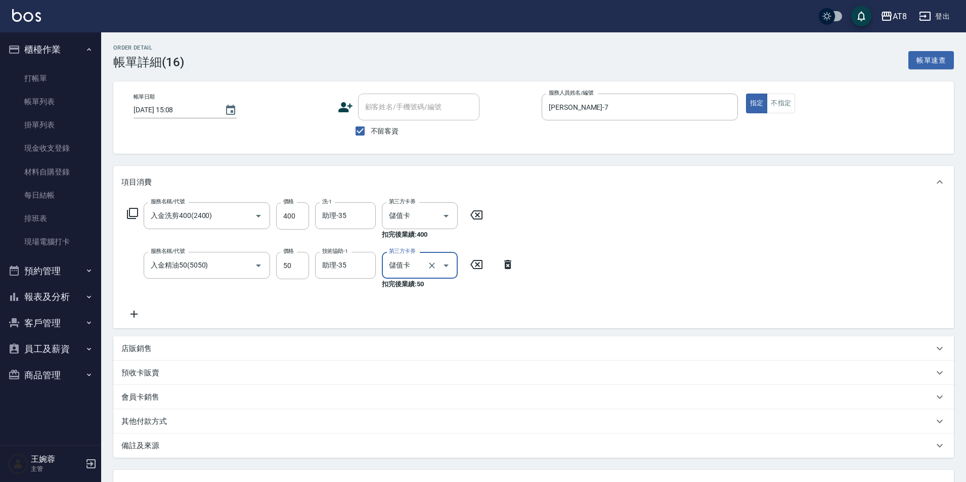
scroll to position [99, 0]
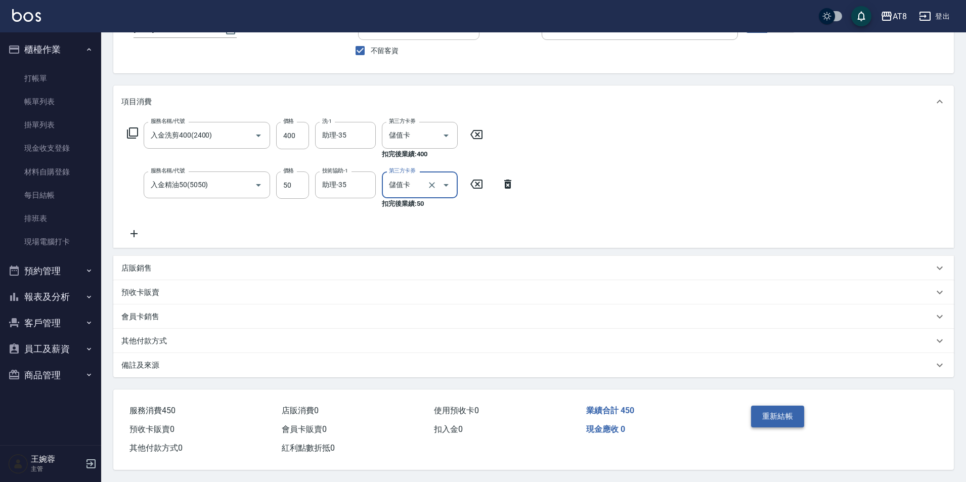
click at [789, 406] on button "重新結帳" at bounding box center [778, 416] width 54 height 21
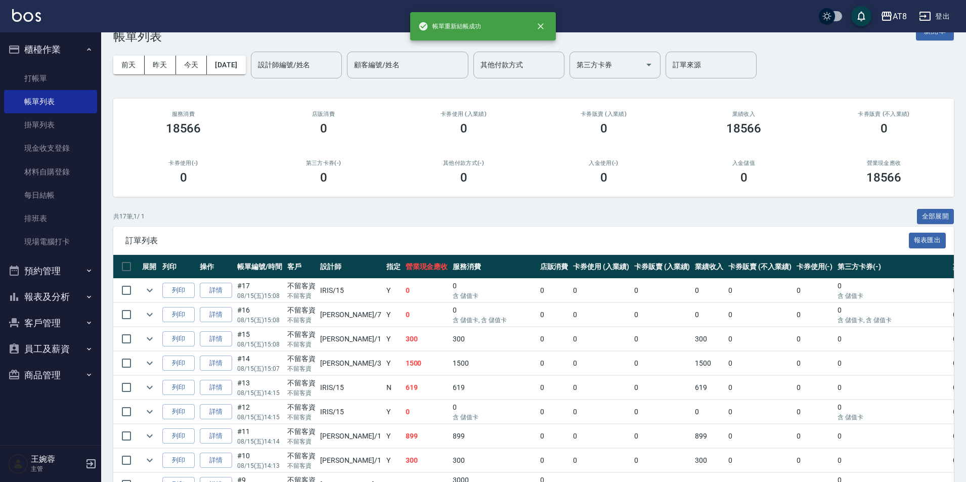
scroll to position [51, 0]
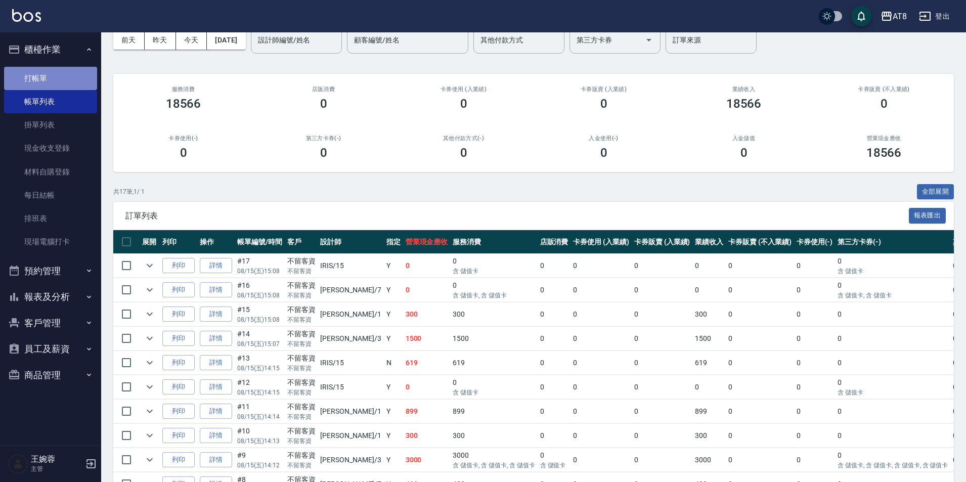
click at [77, 82] on link "打帳單" at bounding box center [50, 78] width 93 height 23
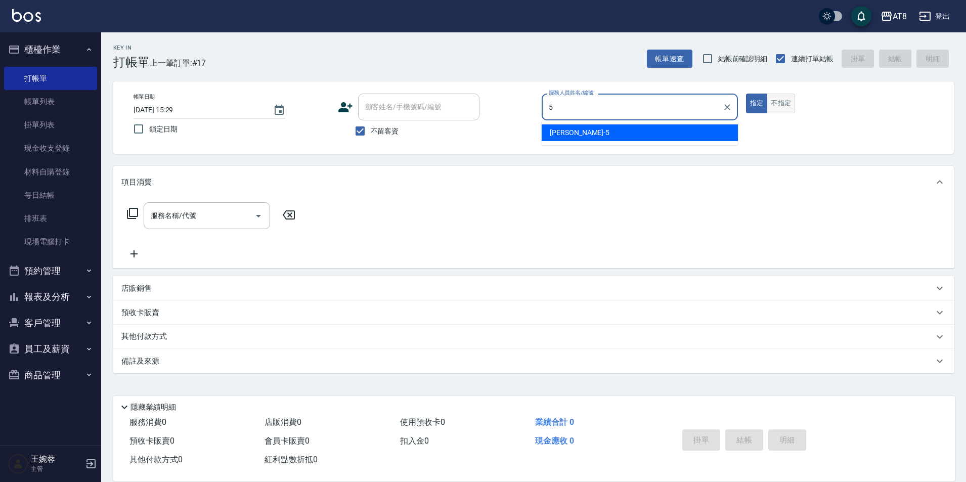
type input "HANK-5"
type button "true"
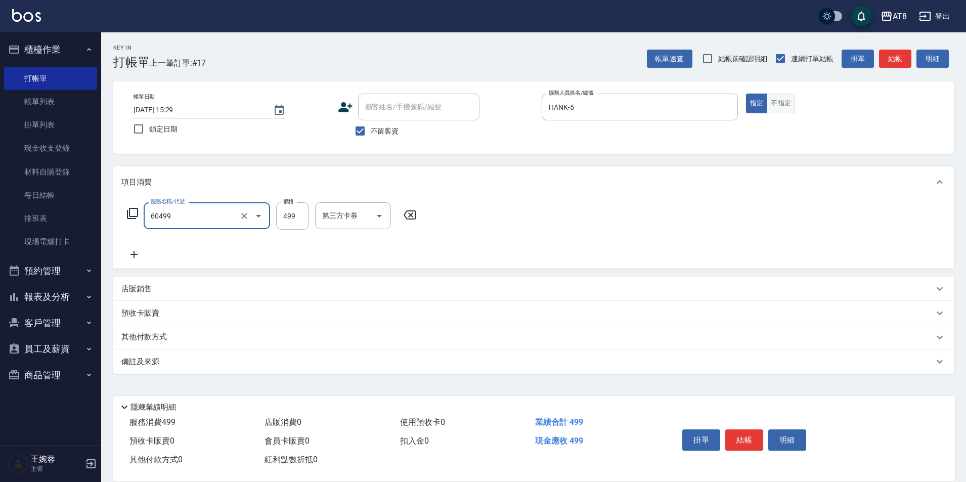
type input "入金SPA499(60499)"
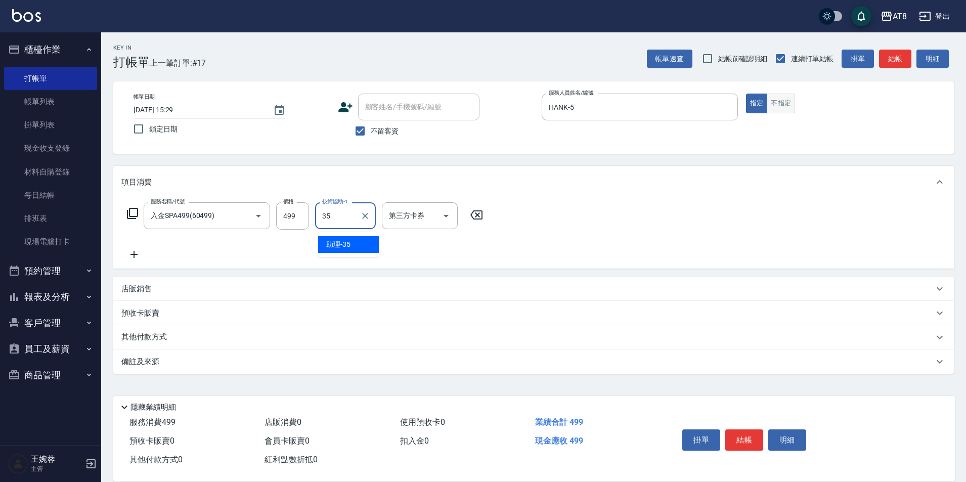
type input "助理-35"
click at [761, 437] on button "結帳" at bounding box center [744, 439] width 38 height 21
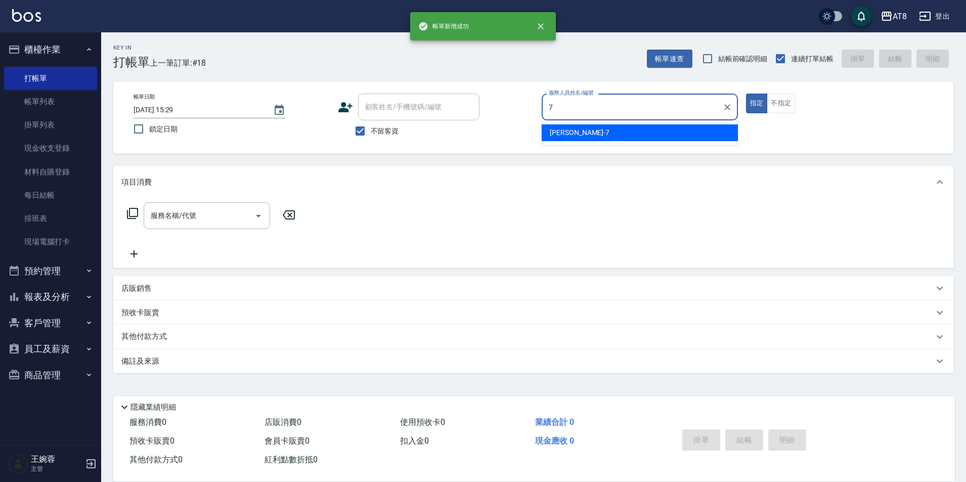
type input "[PERSON_NAME]-7"
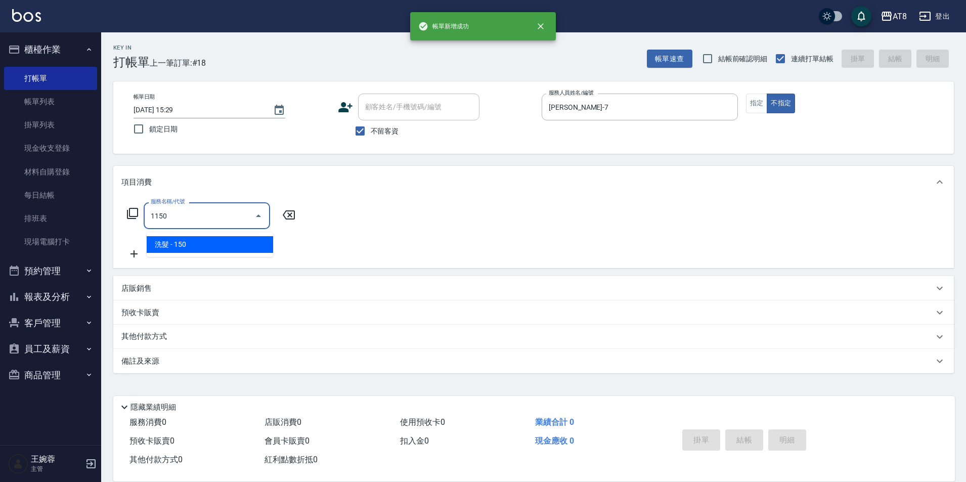
type input "洗髮(1150)"
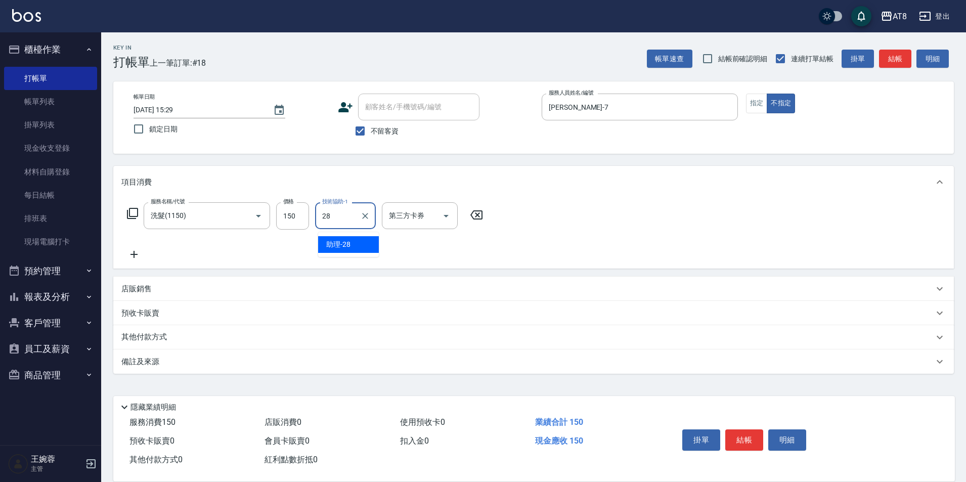
type input "助理-28"
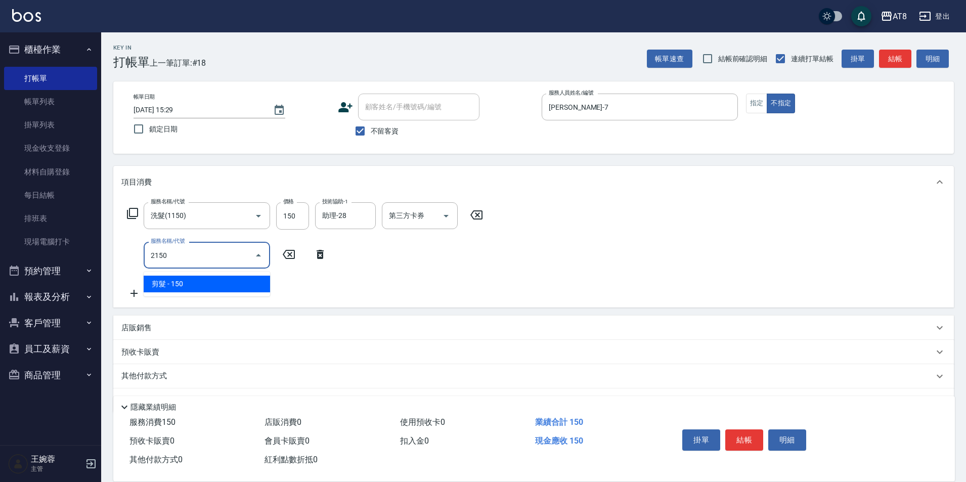
type input "剪髮(2150)"
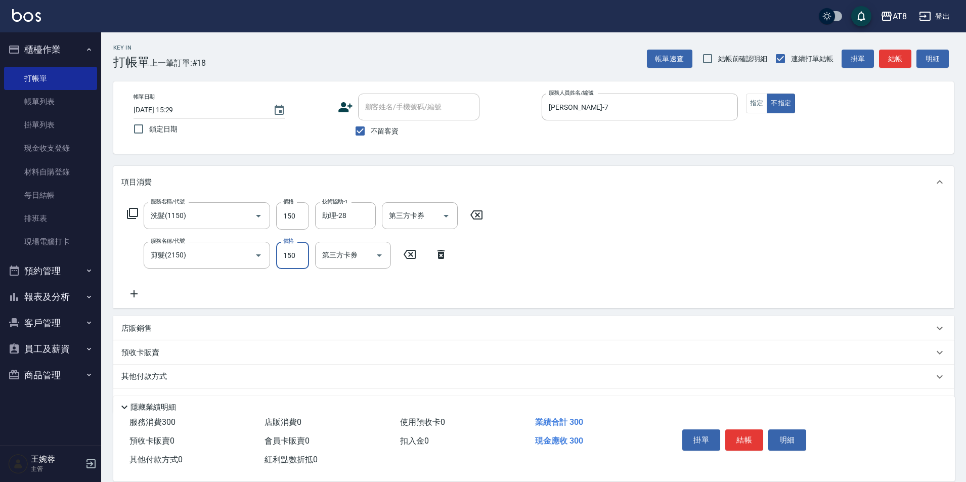
click at [746, 429] on button "結帳" at bounding box center [744, 439] width 38 height 21
